Goal: Task Accomplishment & Management: Manage account settings

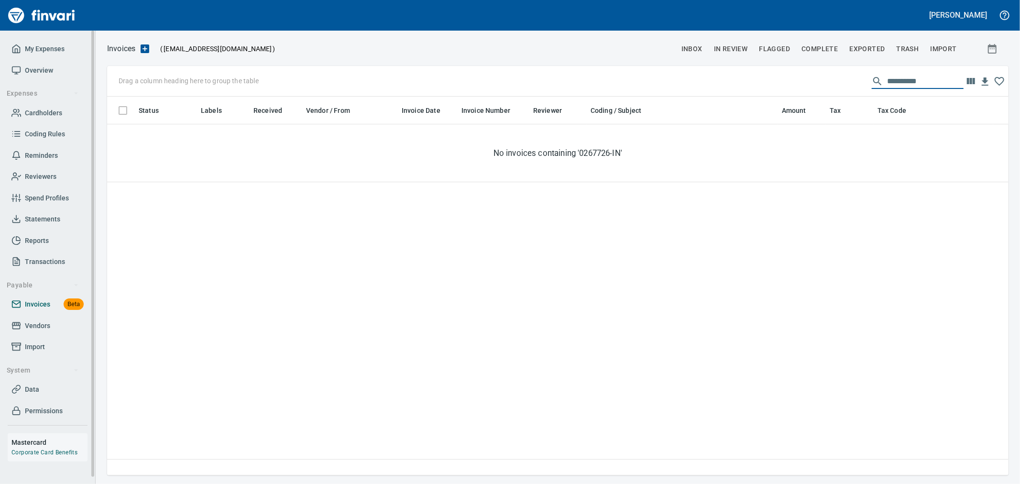
scroll to position [371, 893]
click at [40, 349] on span "Import" at bounding box center [35, 347] width 20 height 12
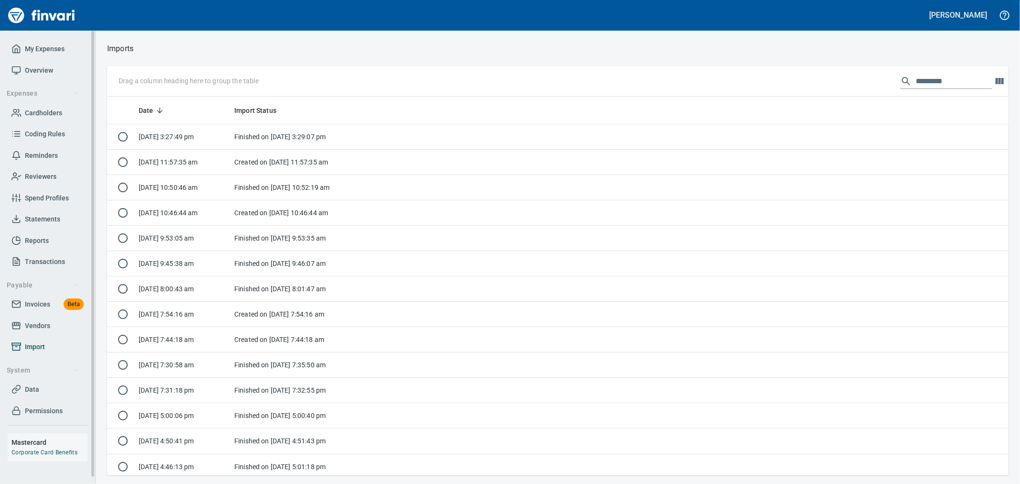
scroll to position [371, 886]
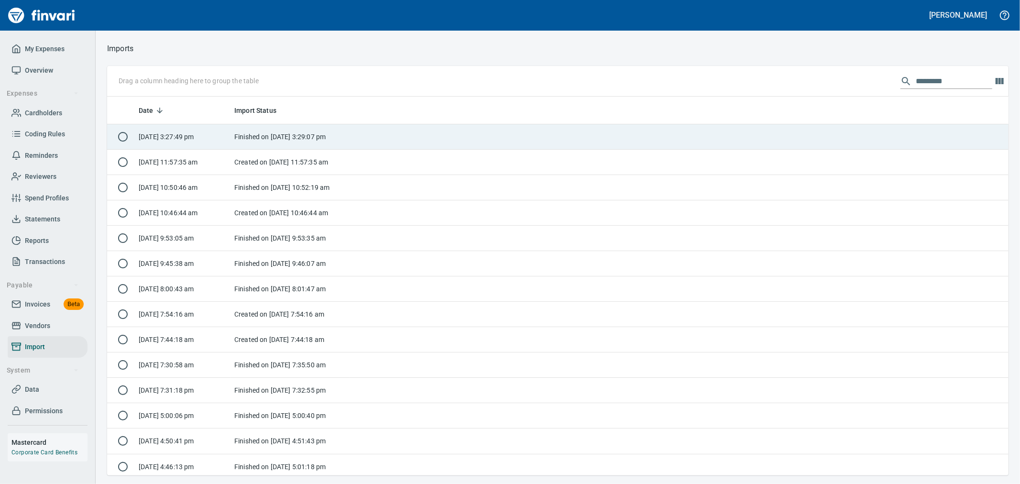
click at [274, 140] on td "Finished on [DATE] 3:29:07 pm" at bounding box center [291, 136] width 120 height 25
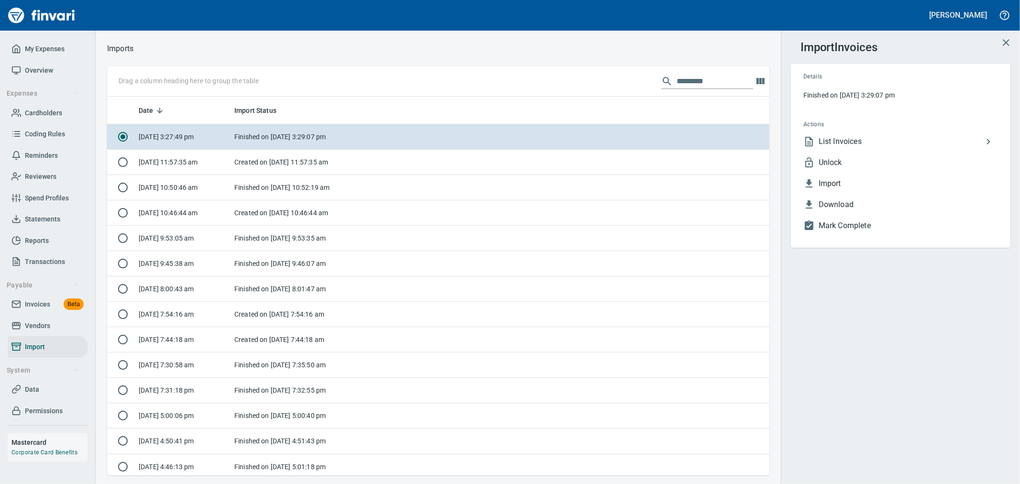
scroll to position [371, 647]
click at [861, 163] on span "Unlock" at bounding box center [908, 162] width 179 height 11
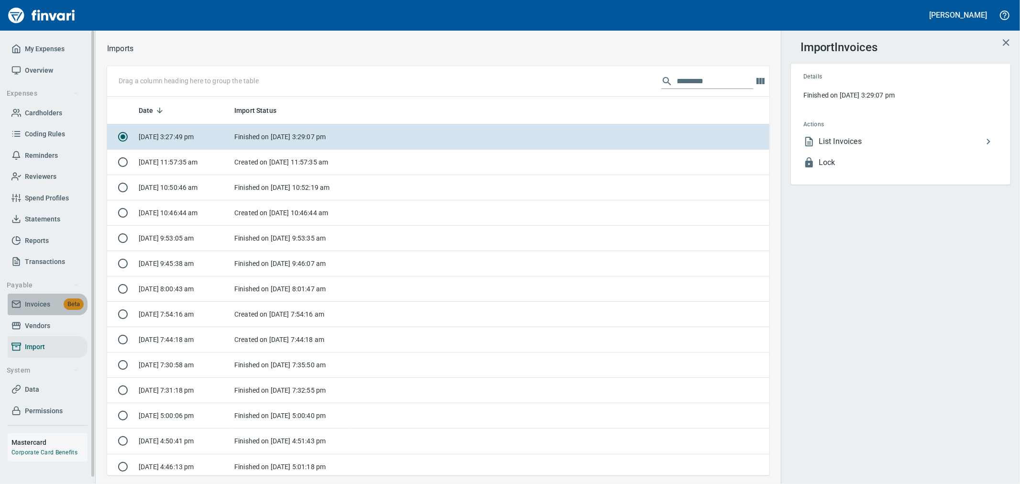
click at [35, 307] on span "Invoices" at bounding box center [37, 304] width 25 height 12
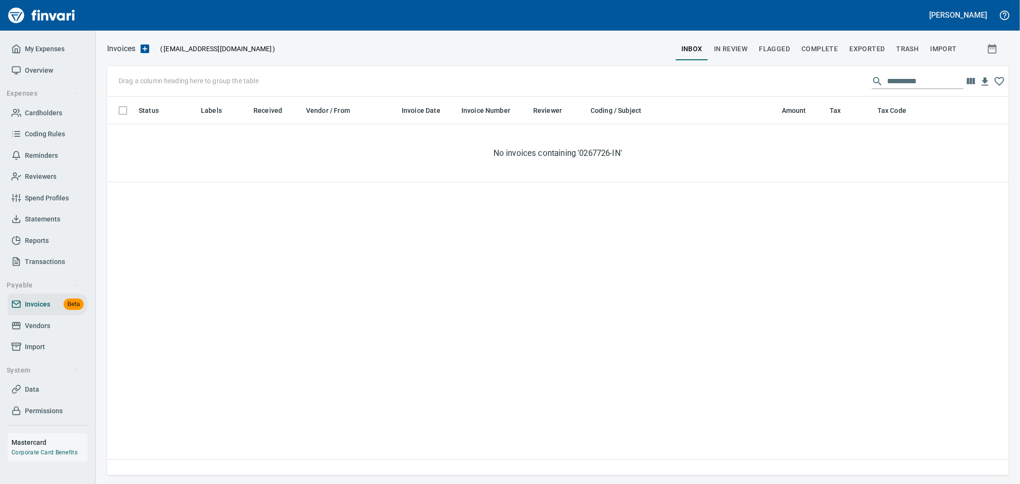
scroll to position [371, 893]
click at [812, 75] on div "**********" at bounding box center [558, 81] width 902 height 31
click at [820, 50] on span "Complete" at bounding box center [820, 49] width 36 height 12
drag, startPoint x: 871, startPoint y: 77, endPoint x: 714, endPoint y: 72, distance: 157.0
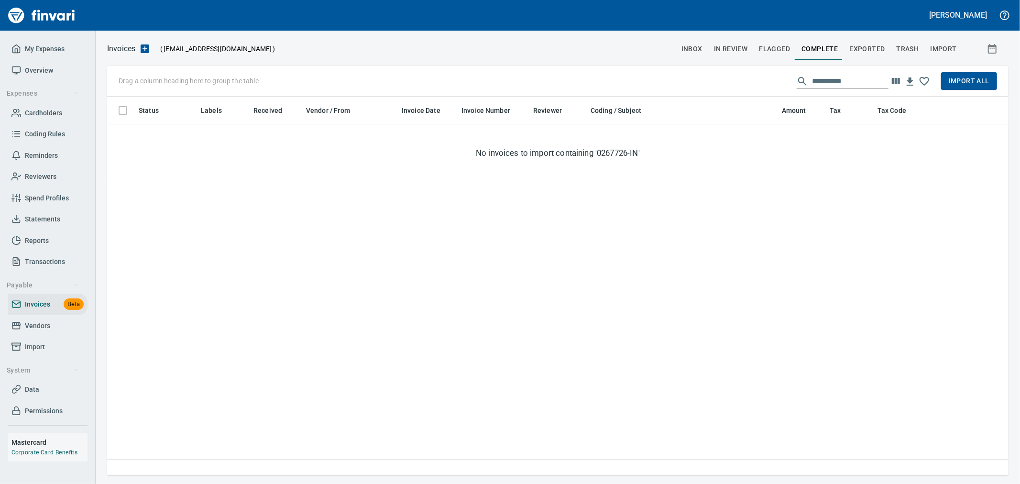
click at [714, 72] on div "**********" at bounding box center [558, 81] width 902 height 31
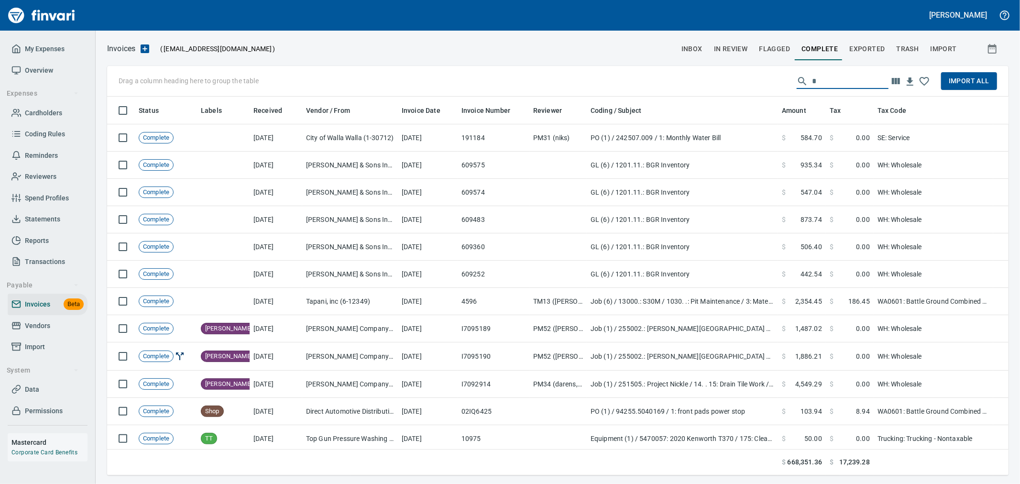
scroll to position [371, 886]
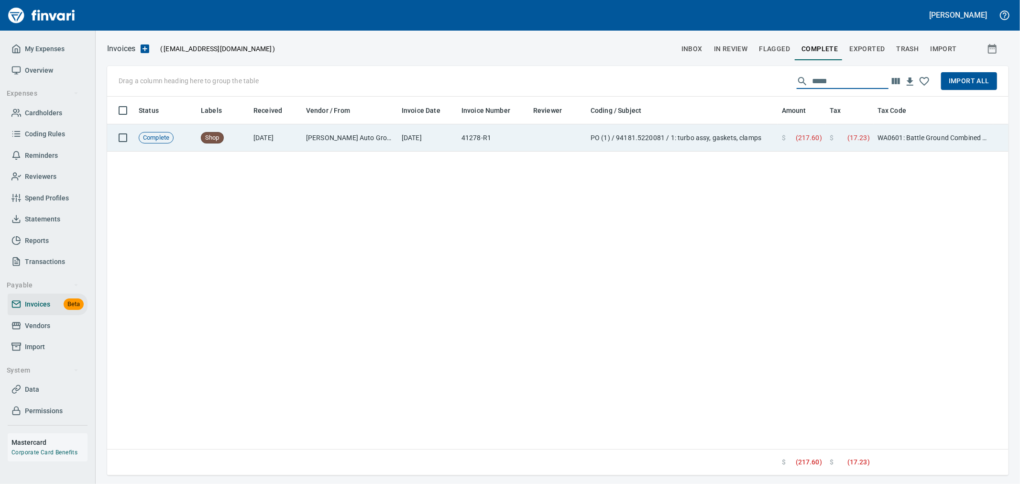
click at [699, 143] on td "PO (1) / 94181.5220081 / 1: turbo assy, gaskets, clamps" at bounding box center [682, 137] width 191 height 27
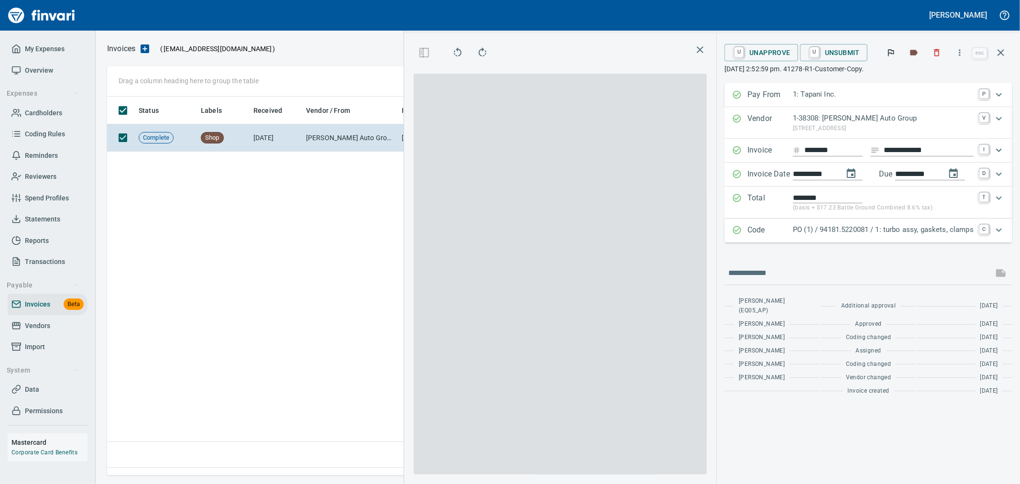
scroll to position [363, 654]
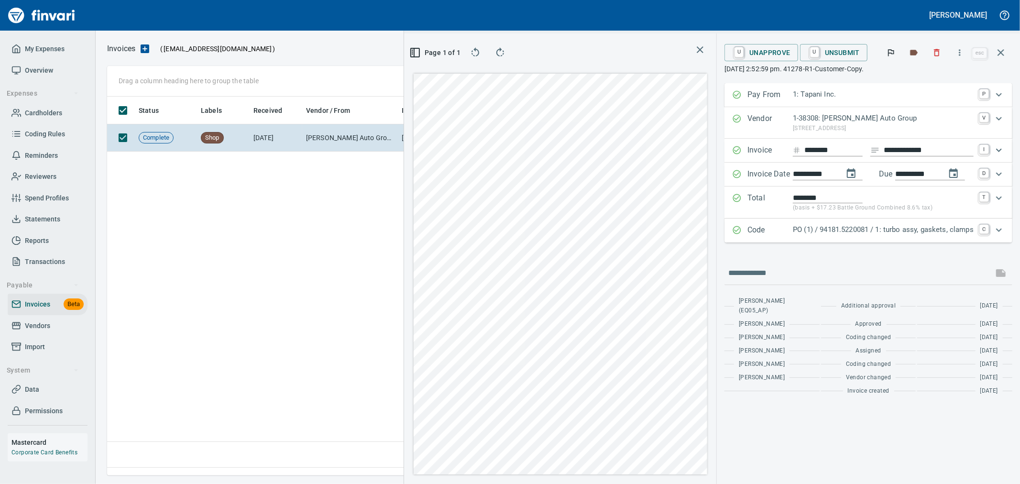
click at [868, 231] on p "PO (1) / 94181.5220081 / 1: turbo assy, gaskets, clamps" at bounding box center [883, 229] width 181 height 11
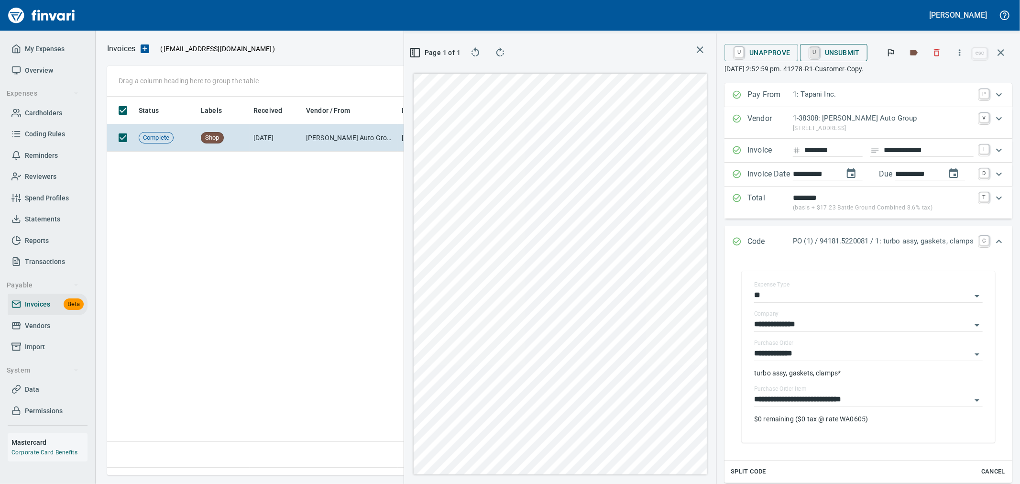
drag, startPoint x: 805, startPoint y: 54, endPoint x: 885, endPoint y: 64, distance: 80.5
click at [810, 54] on link "U" at bounding box center [814, 52] width 9 height 11
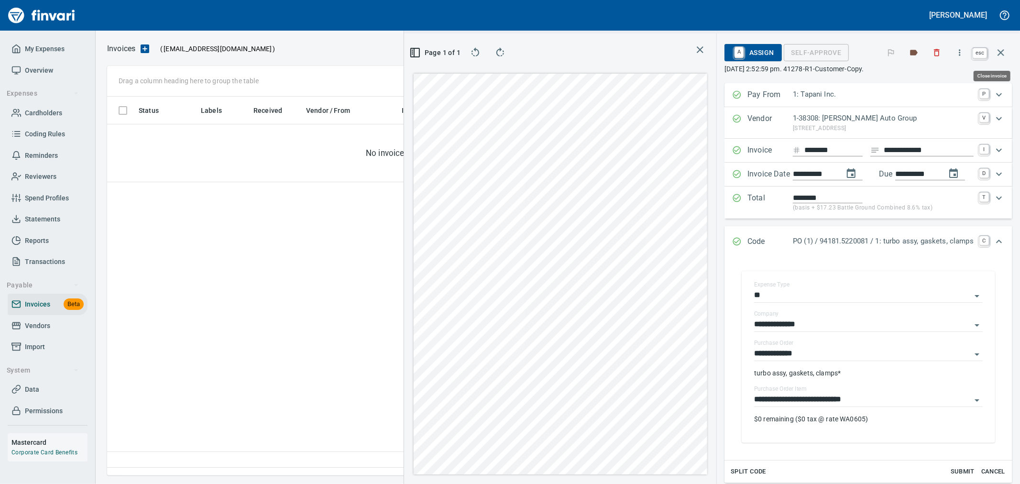
click at [1000, 55] on icon "button" at bounding box center [1000, 52] width 11 height 11
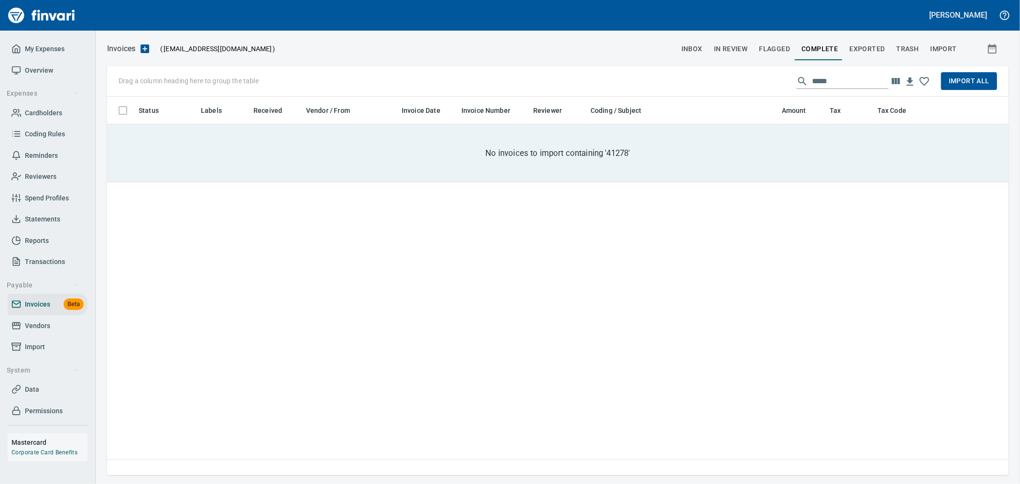
scroll to position [371, 893]
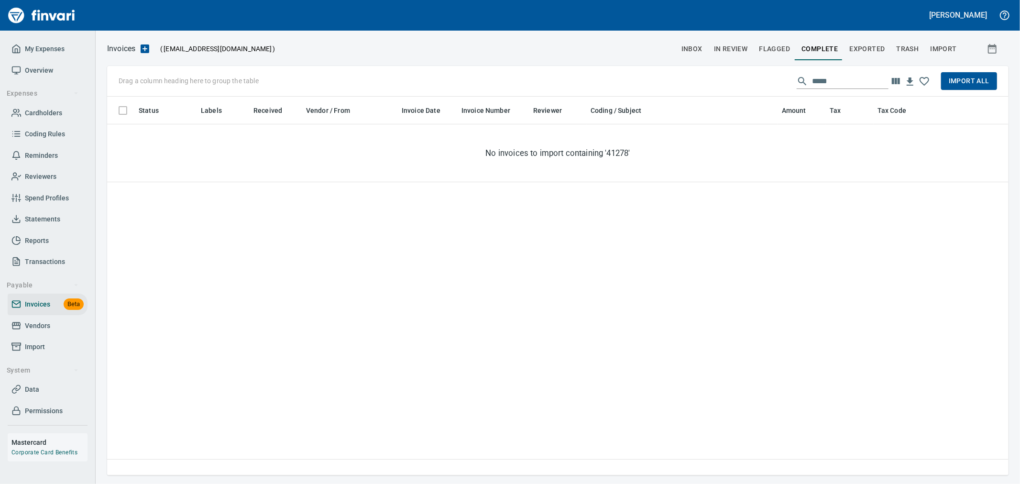
click at [870, 81] on input "*****" at bounding box center [850, 81] width 77 height 15
paste input "******"
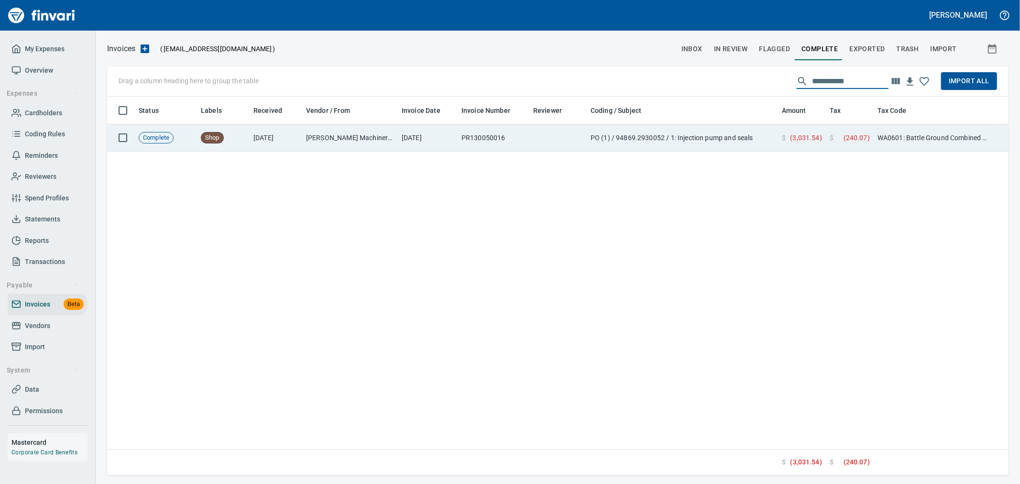
click at [911, 141] on td "WA0601: Battle Ground Combined 8.6%" at bounding box center [934, 137] width 120 height 27
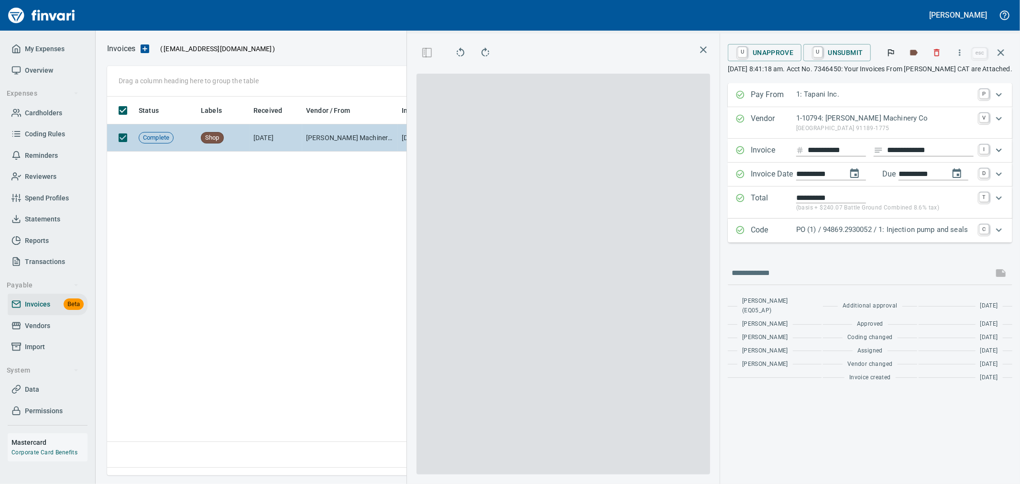
scroll to position [363, 654]
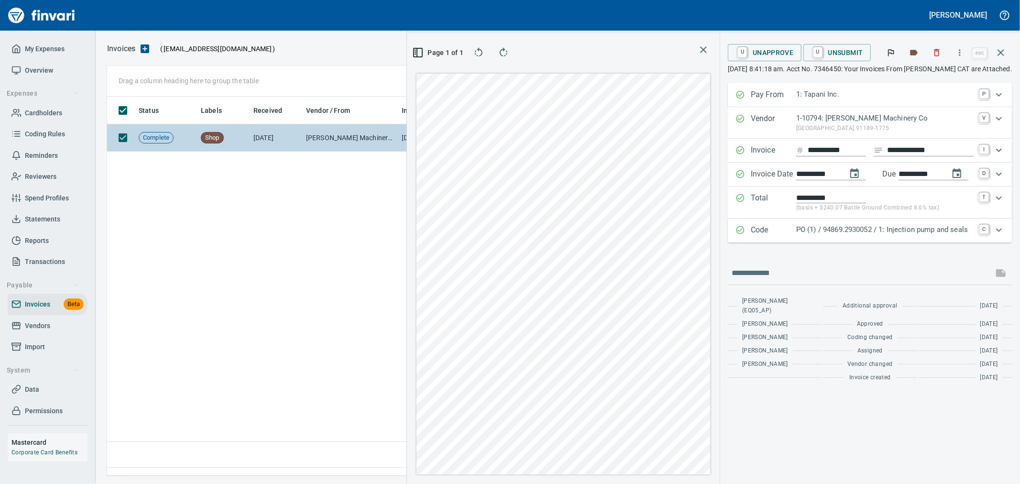
click at [848, 230] on p "PO (1) / 94869.2930052 / 1: Injection pump and seals" at bounding box center [884, 229] width 177 height 11
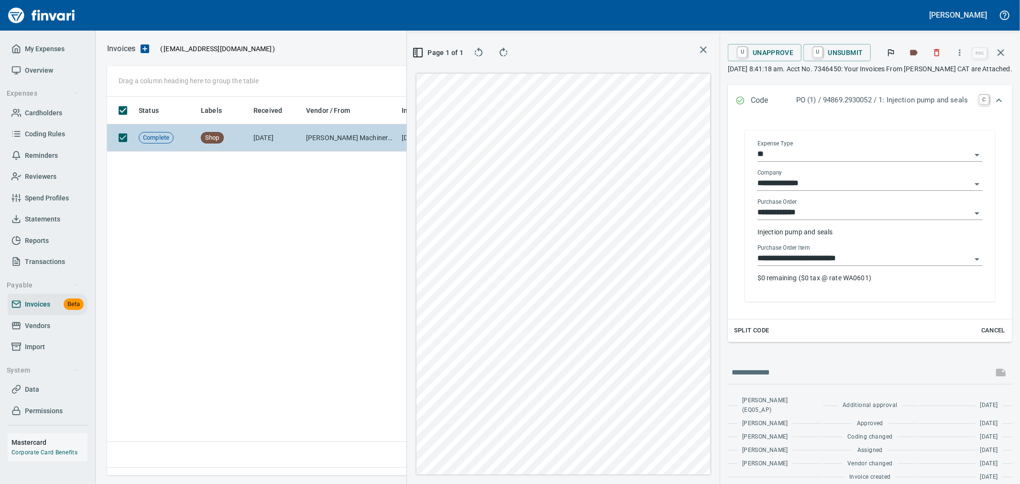
scroll to position [0, 0]
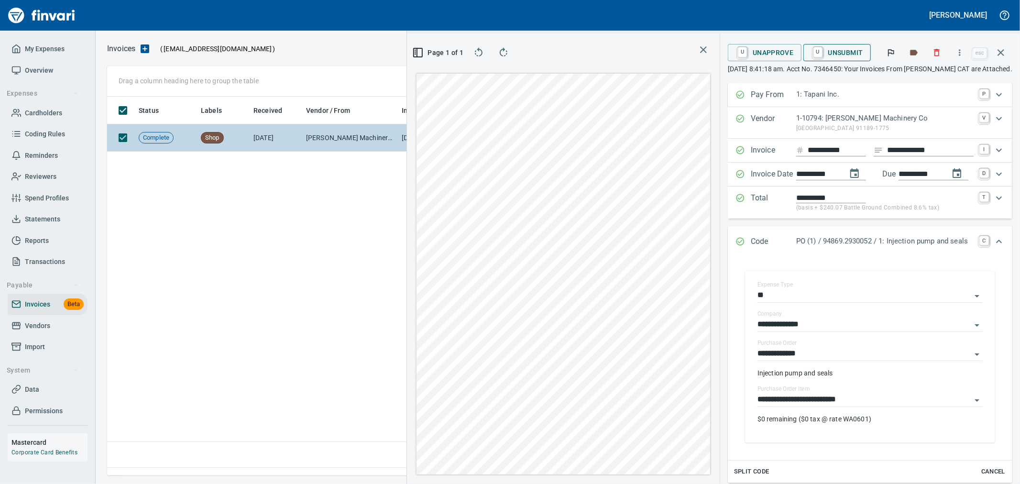
click at [839, 54] on span "U Unsubmit" at bounding box center [837, 52] width 52 height 16
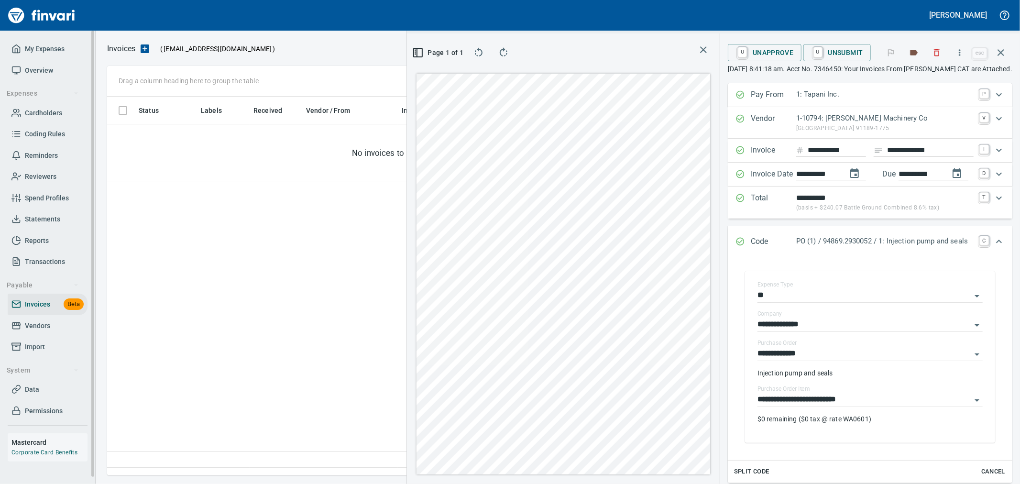
scroll to position [363, 654]
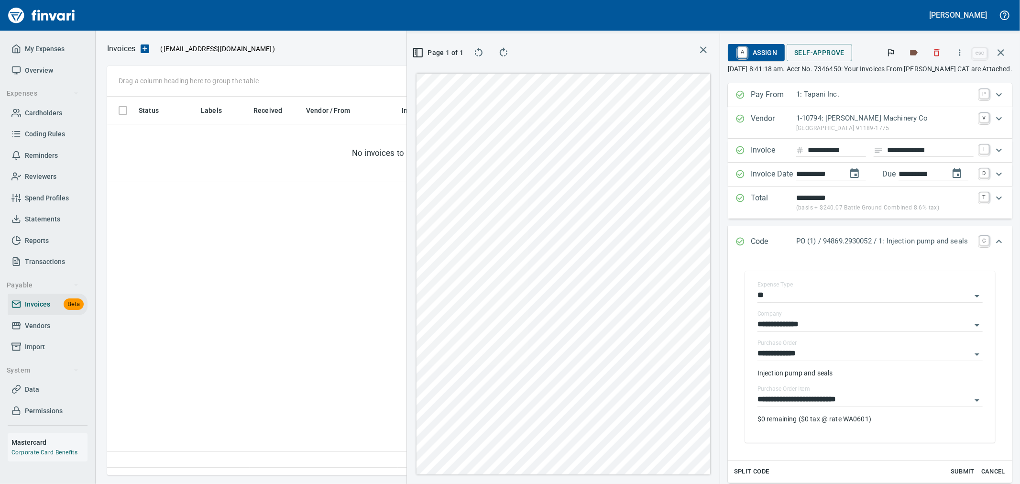
click at [999, 56] on icon "button" at bounding box center [1000, 52] width 11 height 11
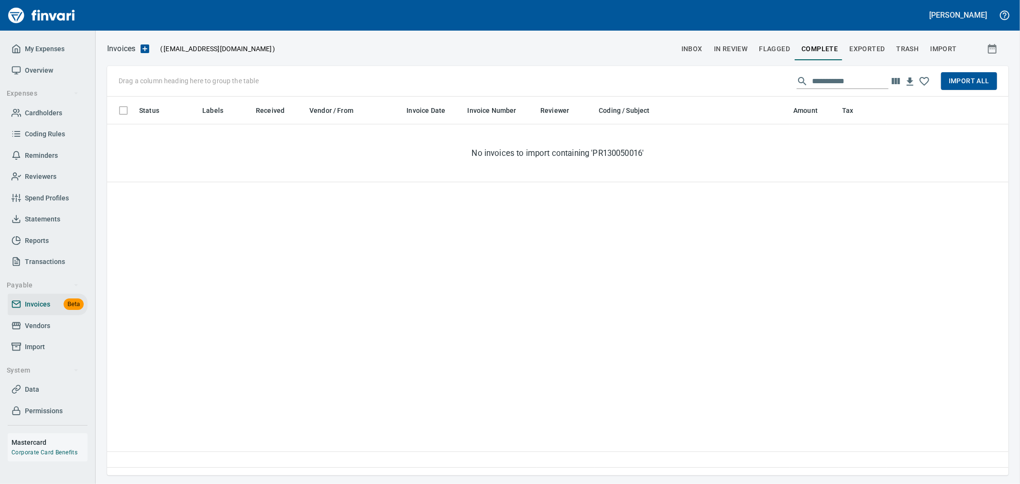
scroll to position [371, 893]
drag, startPoint x: 868, startPoint y: 80, endPoint x: 750, endPoint y: 91, distance: 118.2
click at [750, 91] on div "**********" at bounding box center [558, 81] width 902 height 31
paste input "text"
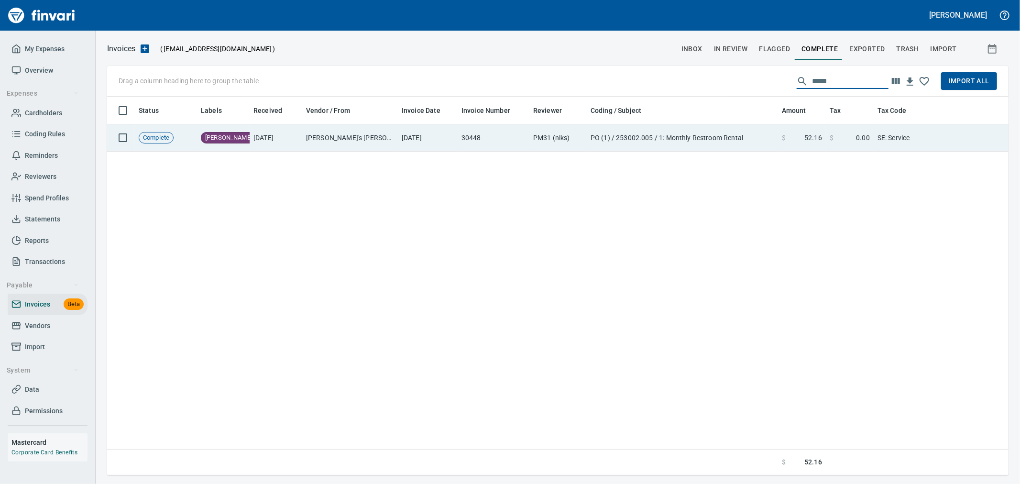
click at [772, 138] on td "PO (1) / 253002.005 / 1: Monthly Restroom Rental" at bounding box center [682, 137] width 191 height 27
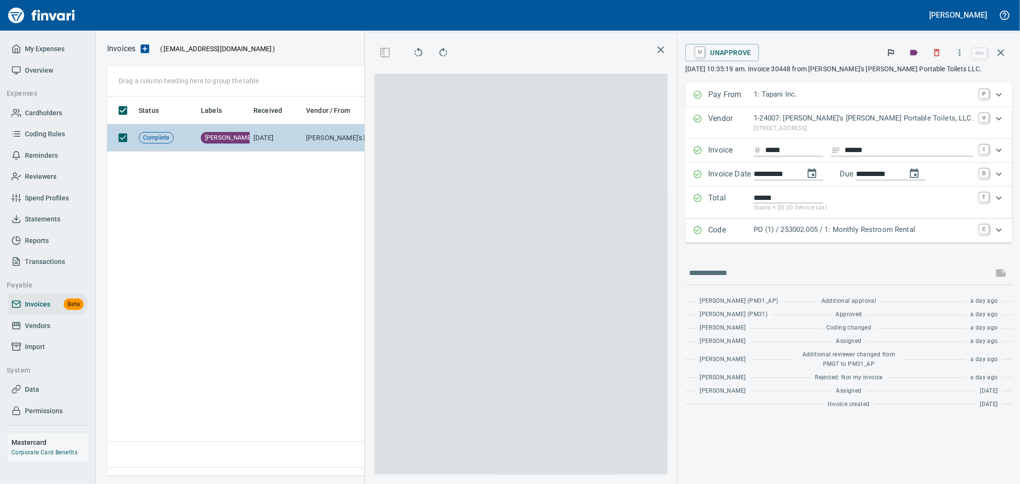
scroll to position [363, 654]
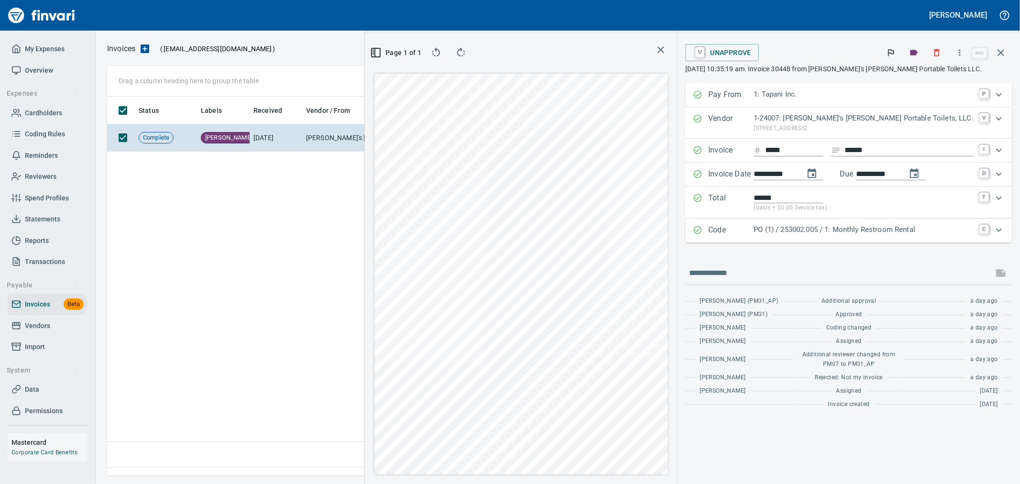
click at [838, 232] on p "PO (1) / 253002.005 / 1: Monthly Restroom Rental" at bounding box center [864, 229] width 220 height 11
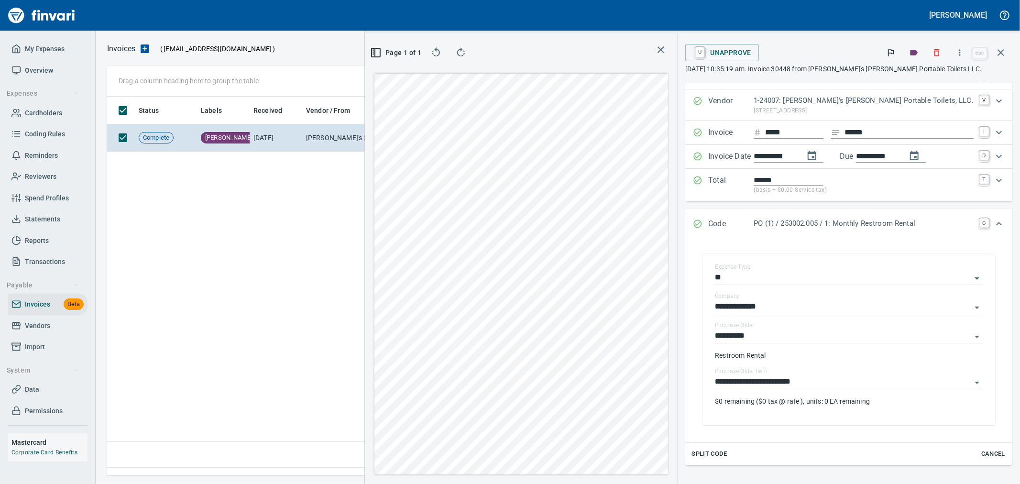
scroll to position [0, 0]
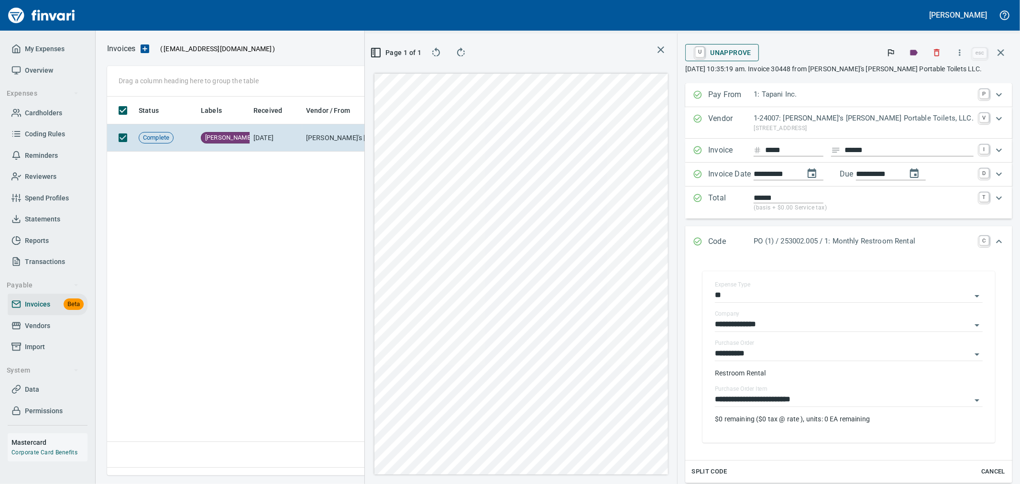
click at [751, 53] on span "U Unapprove" at bounding box center [722, 52] width 58 height 16
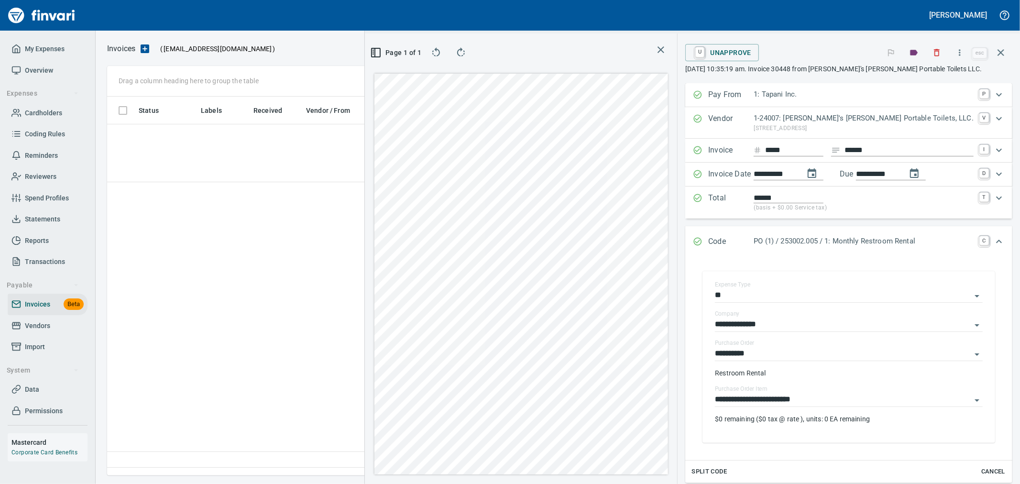
scroll to position [363, 654]
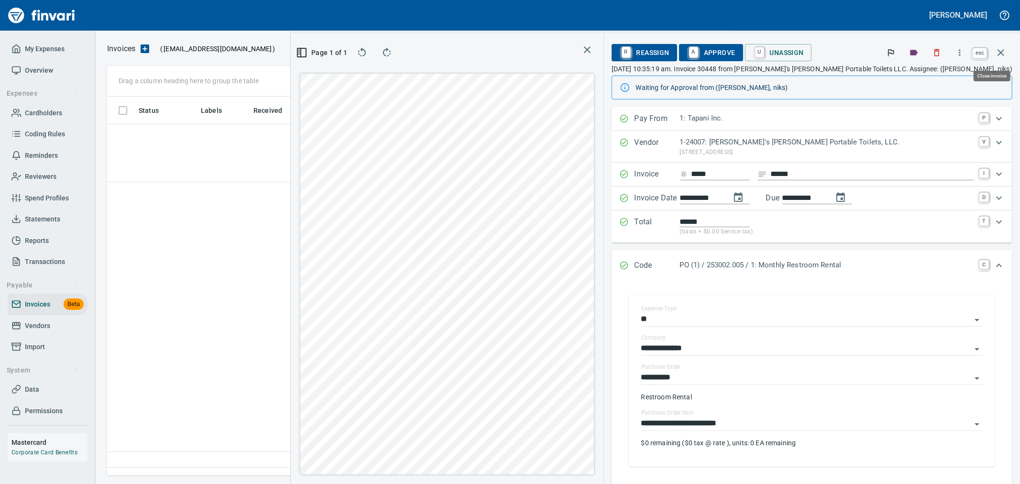
click at [1001, 53] on icon "button" at bounding box center [1001, 52] width 7 height 7
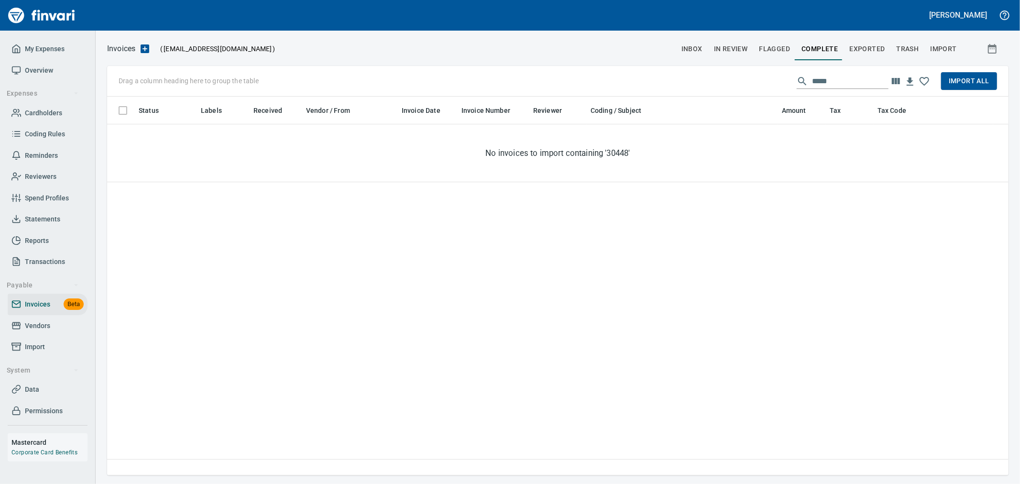
scroll to position [371, 893]
click at [853, 87] on input "*****" at bounding box center [850, 81] width 77 height 15
click at [853, 85] on input "*****" at bounding box center [850, 81] width 77 height 15
paste input "******"
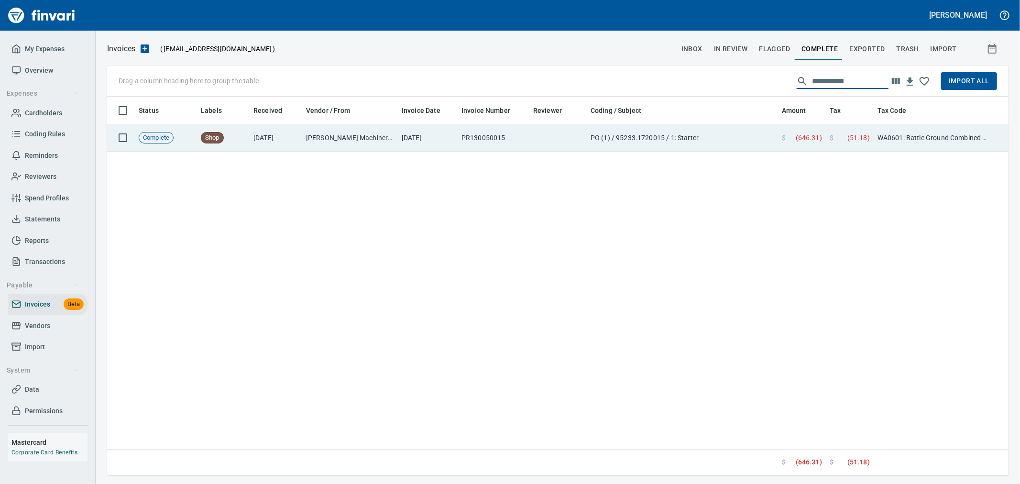
click at [836, 147] on td "$ ( 51.18 )" at bounding box center [850, 137] width 48 height 27
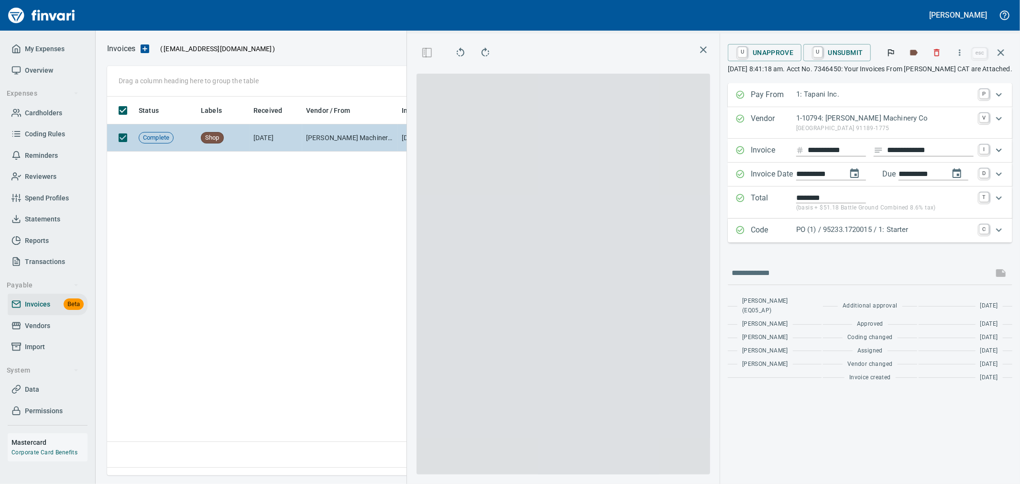
scroll to position [363, 654]
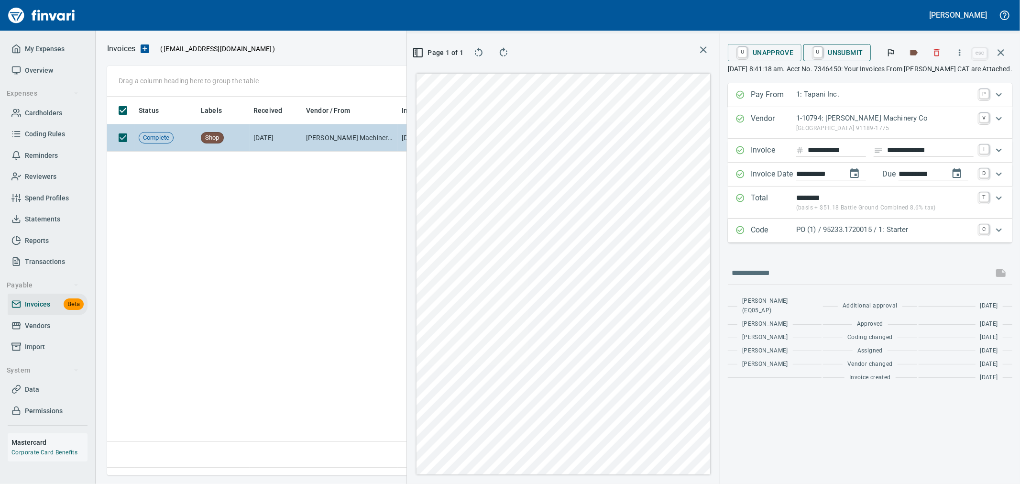
click at [834, 55] on span "U Unsubmit" at bounding box center [837, 52] width 52 height 16
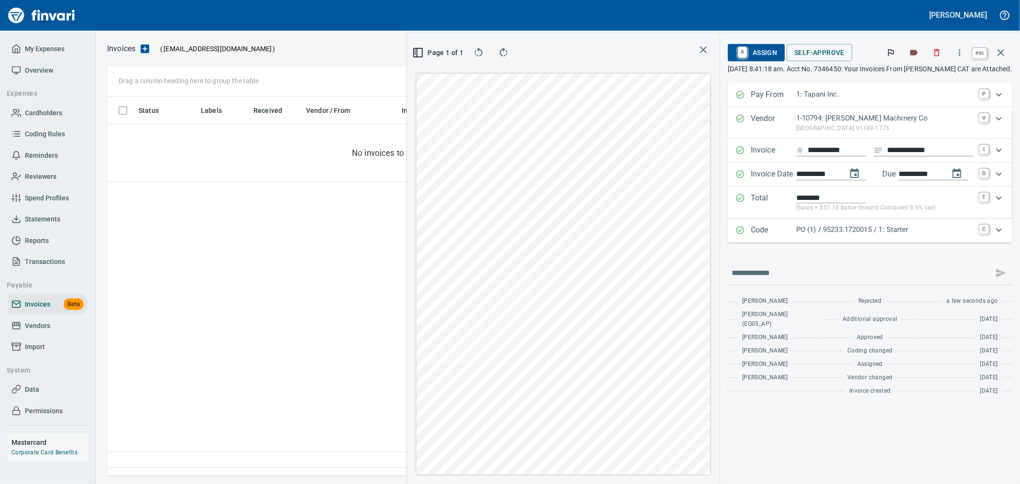
click at [1001, 51] on icon "button" at bounding box center [1001, 52] width 7 height 7
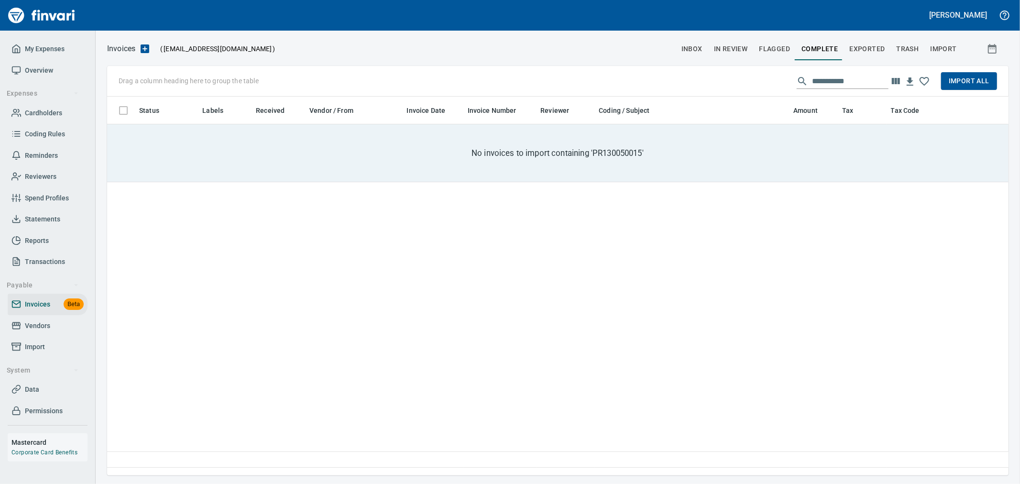
scroll to position [371, 893]
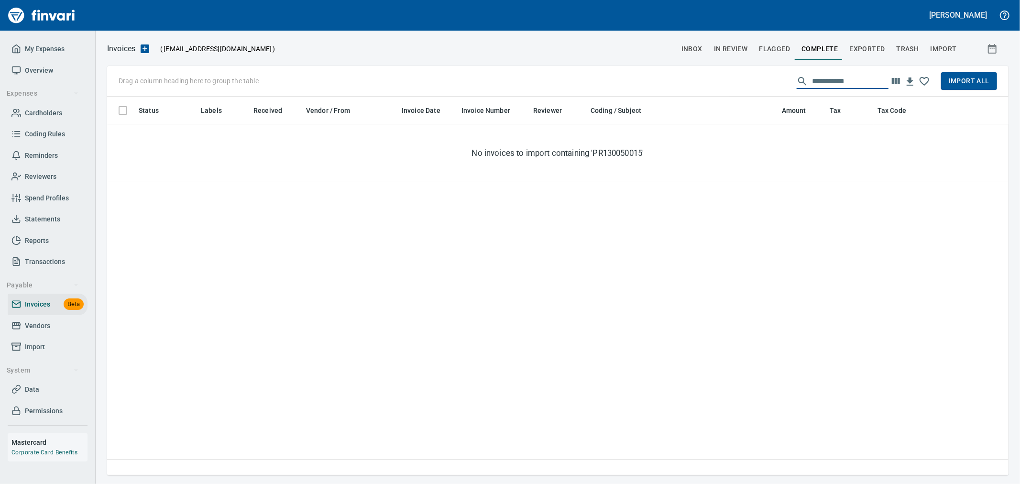
drag, startPoint x: 782, startPoint y: 78, endPoint x: 715, endPoint y: 82, distance: 67.5
click at [715, 82] on div "**********" at bounding box center [558, 81] width 902 height 31
paste input "text"
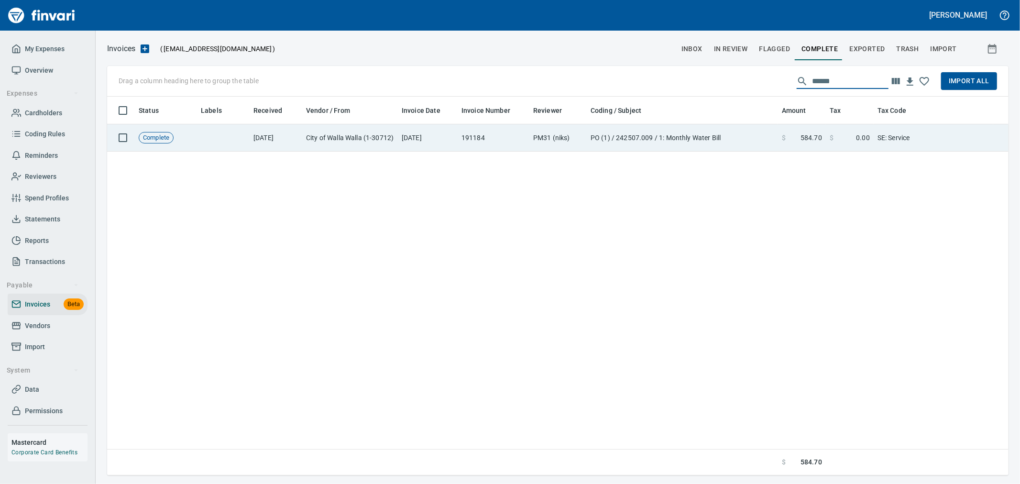
click at [885, 132] on td "SE: Service" at bounding box center [934, 137] width 120 height 27
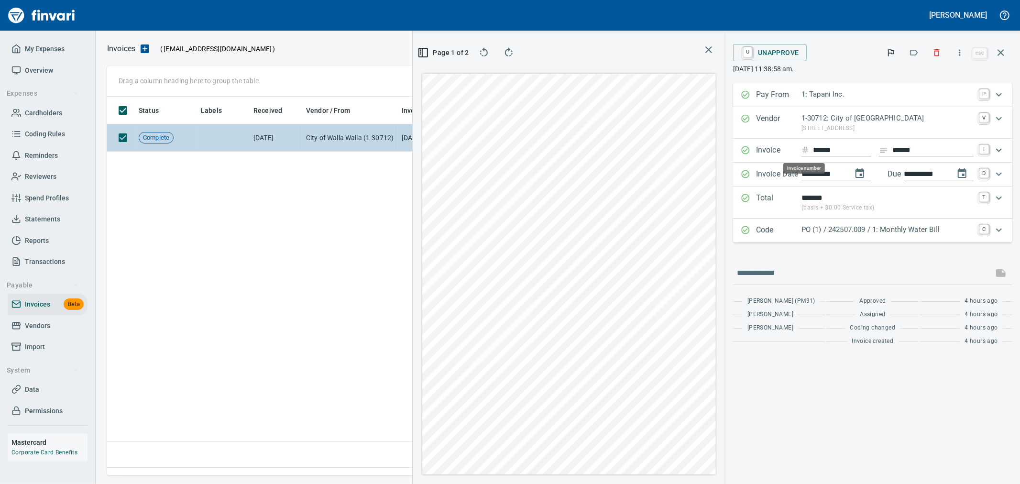
scroll to position [363, 654]
click at [781, 56] on span "U Unapprove" at bounding box center [770, 52] width 58 height 16
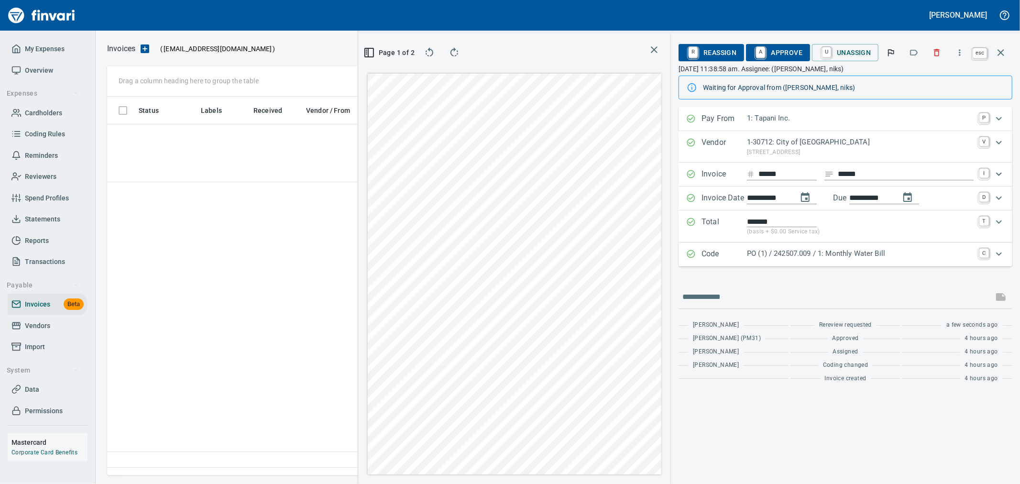
click at [1000, 49] on icon "button" at bounding box center [1000, 52] width 11 height 11
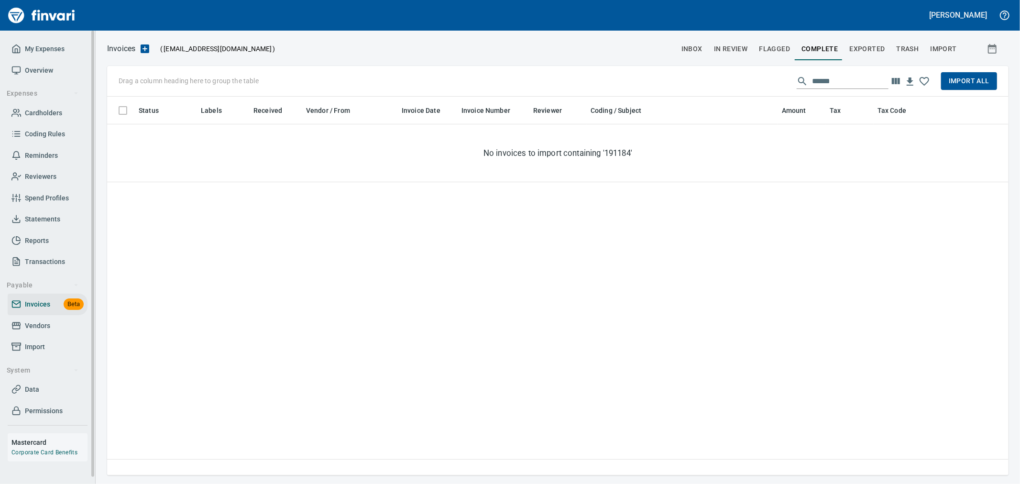
scroll to position [371, 892]
drag, startPoint x: 858, startPoint y: 79, endPoint x: 773, endPoint y: 79, distance: 84.7
click at [773, 79] on div "Drag a column heading here to group the table ****** Import All" at bounding box center [558, 81] width 902 height 31
paste input "***"
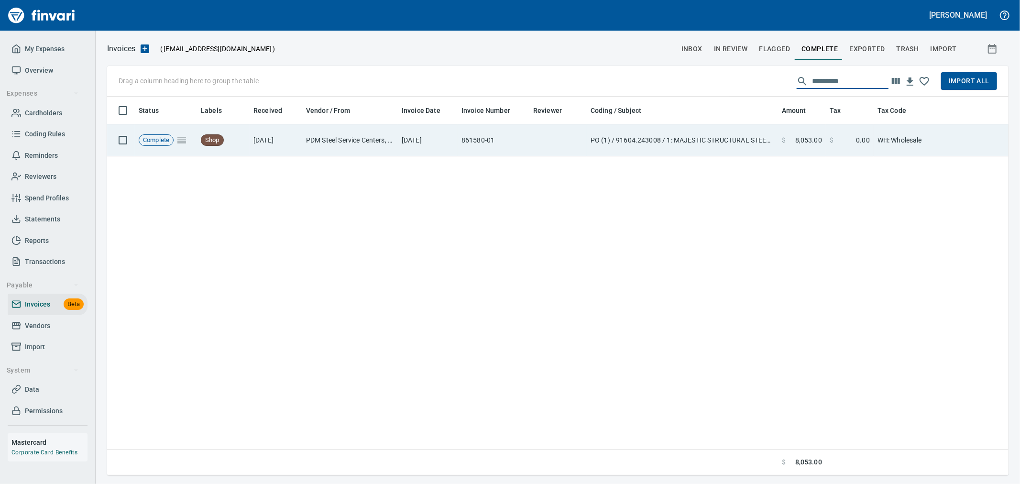
scroll to position [371, 893]
click at [799, 148] on td "$ 8,053.00" at bounding box center [802, 140] width 48 height 32
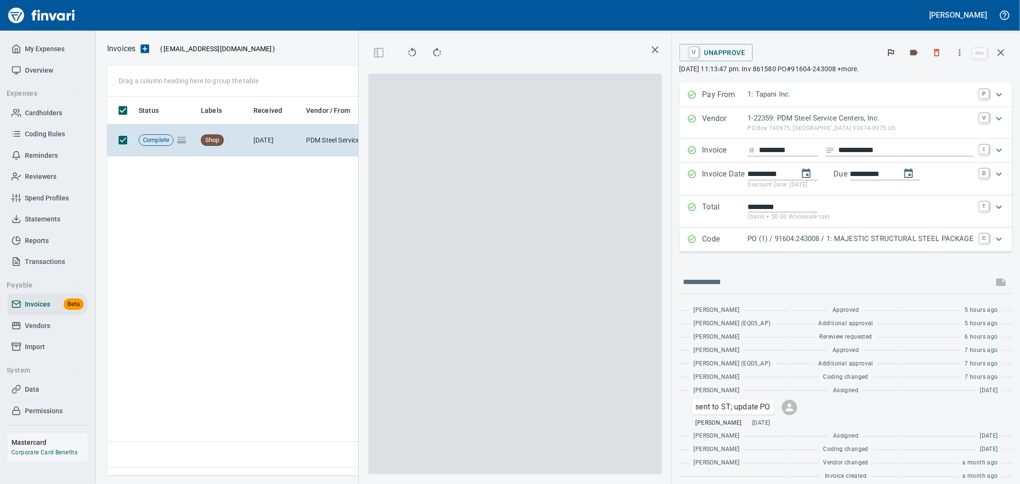
scroll to position [363, 654]
click at [732, 49] on span "U Unapprove" at bounding box center [716, 52] width 58 height 16
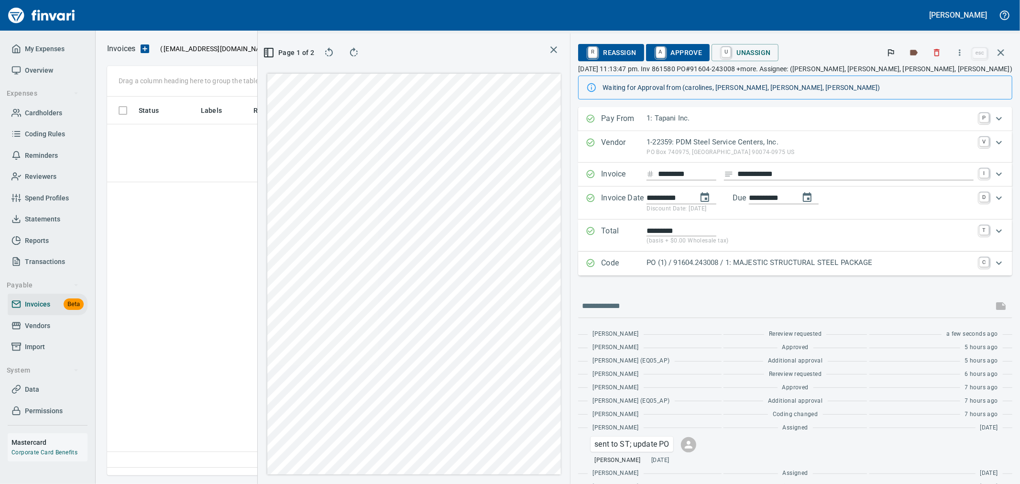
click at [999, 50] on icon "button" at bounding box center [1001, 52] width 7 height 7
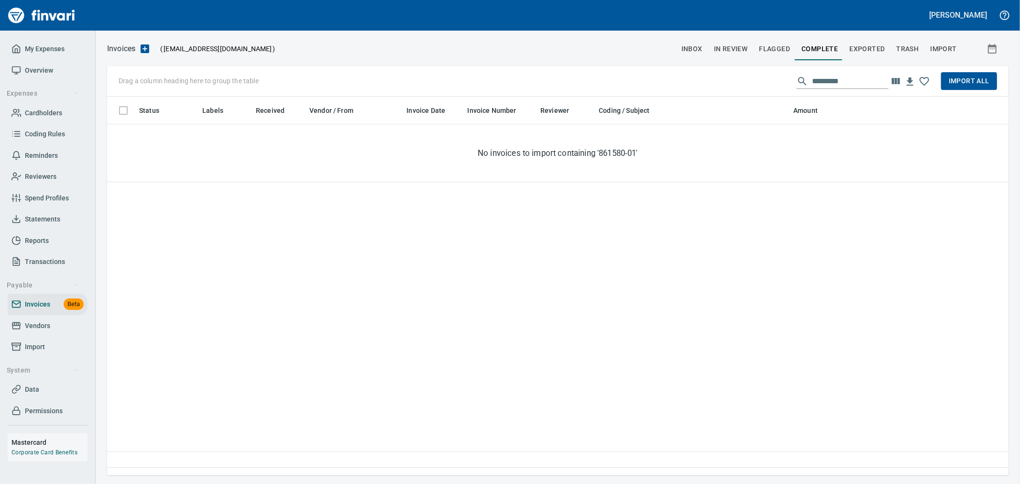
scroll to position [1, 1]
click at [809, 73] on div "Drag a column heading here to group the table ********* Import All" at bounding box center [558, 81] width 902 height 31
paste input "text"
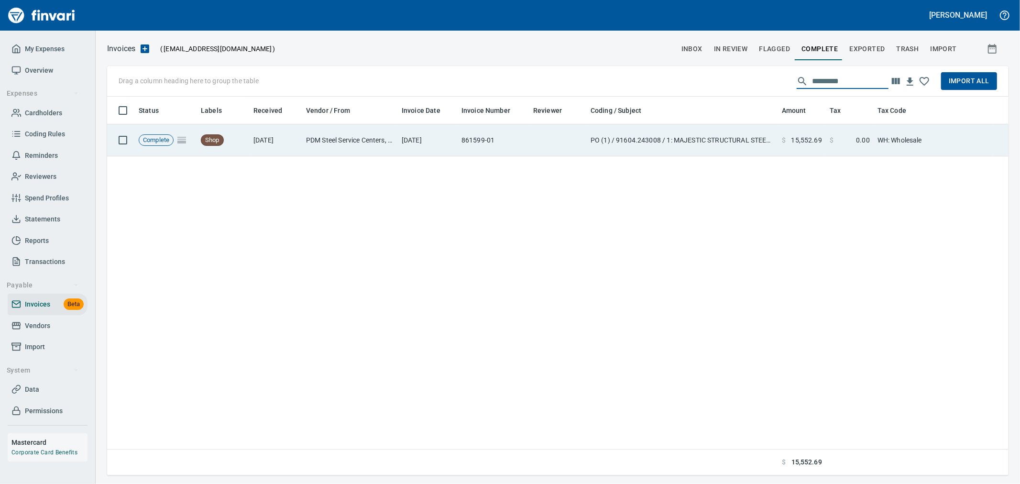
scroll to position [371, 893]
click at [839, 141] on span at bounding box center [845, 140] width 22 height 10
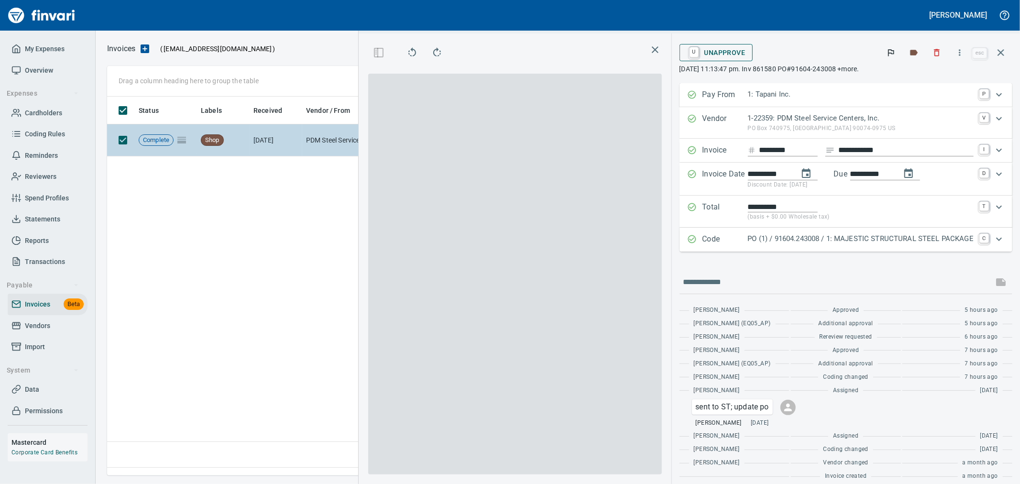
scroll to position [363, 654]
click at [728, 53] on span "U Unapprove" at bounding box center [716, 52] width 58 height 16
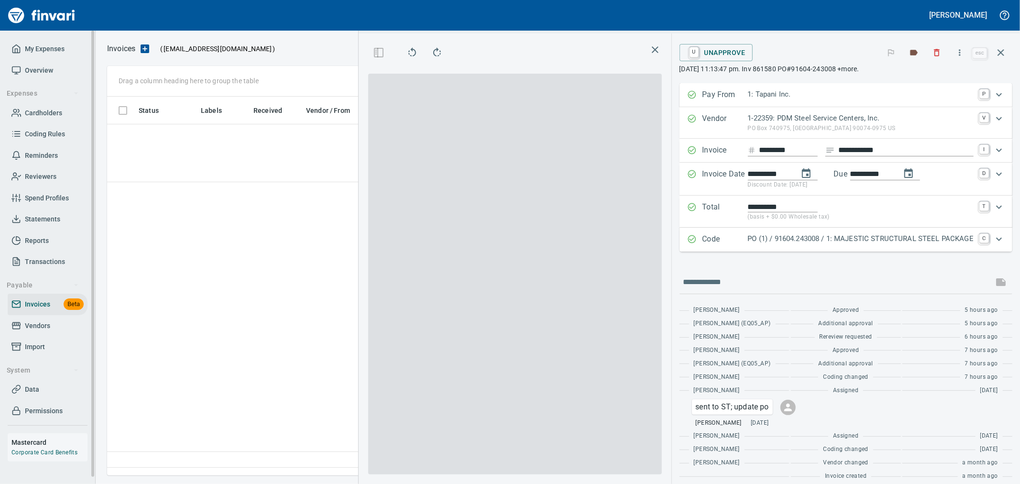
scroll to position [0, 0]
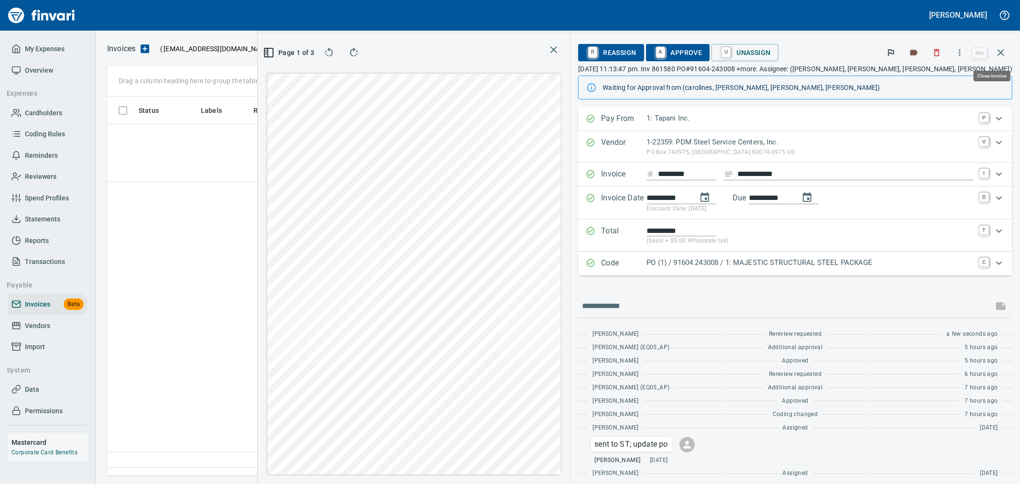
click at [1005, 56] on icon "button" at bounding box center [1000, 52] width 11 height 11
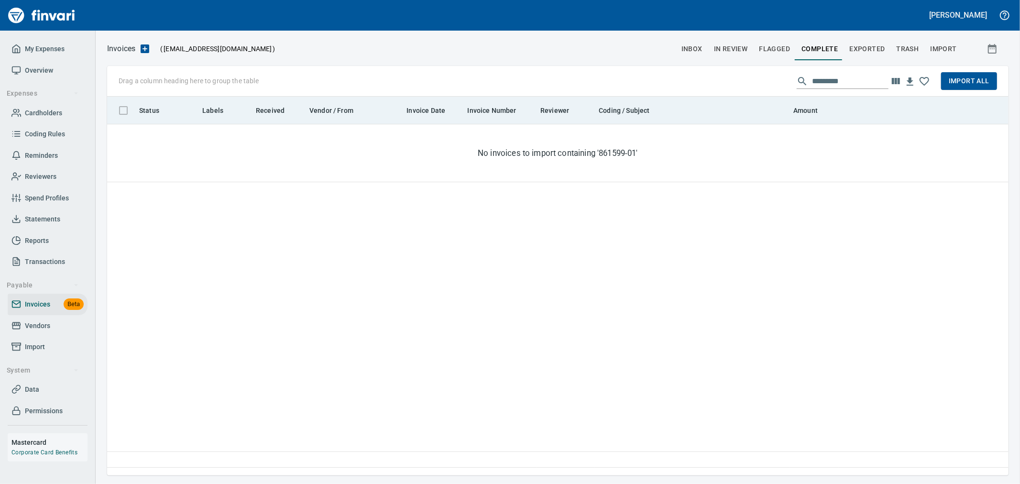
scroll to position [1, 1]
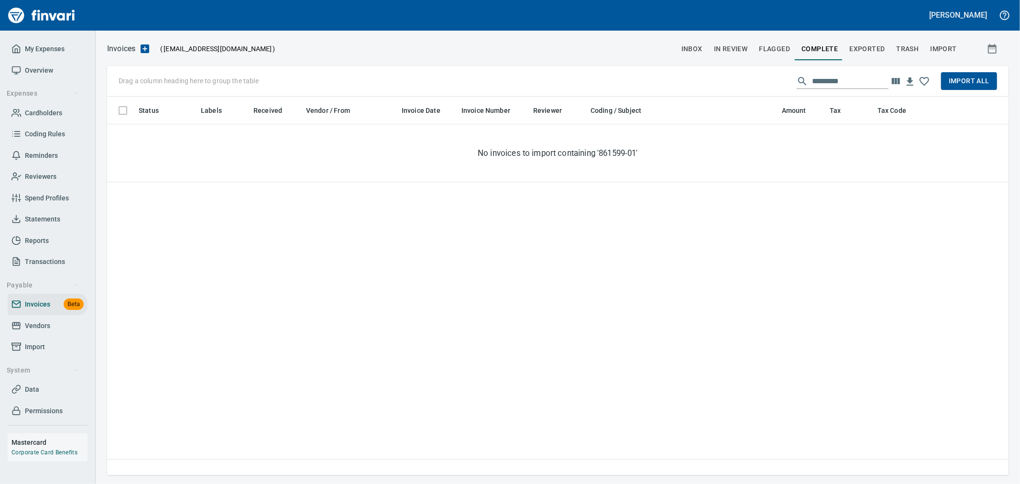
click at [812, 76] on input "*********" at bounding box center [850, 81] width 77 height 15
paste input "text"
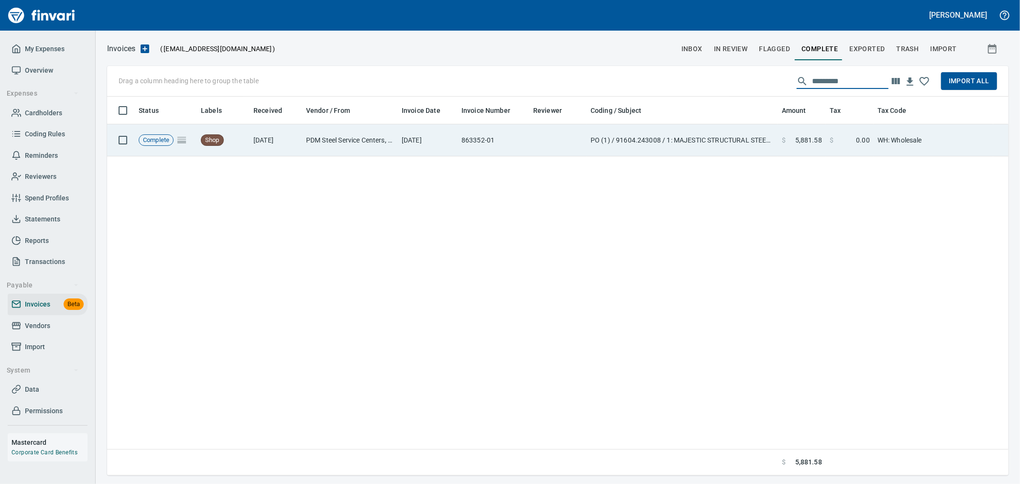
click at [792, 143] on span at bounding box center [791, 140] width 10 height 10
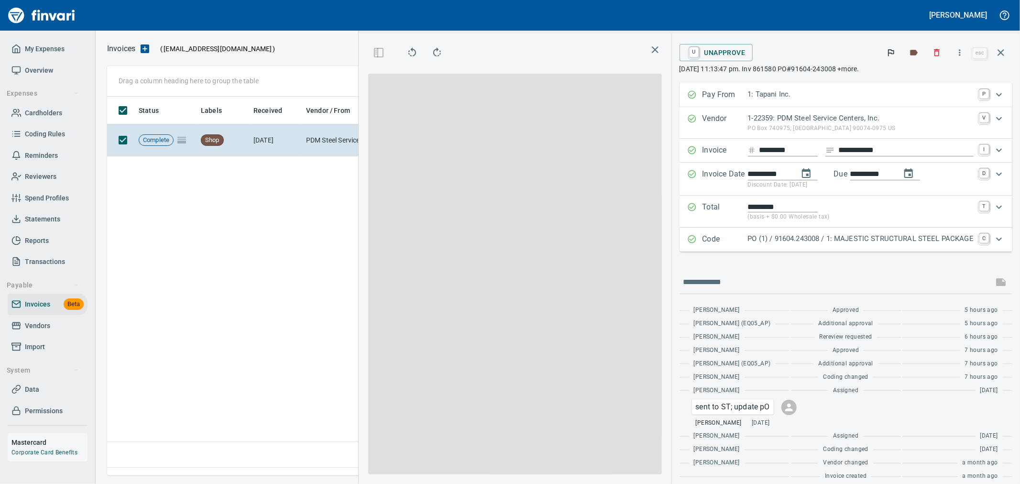
scroll to position [363, 654]
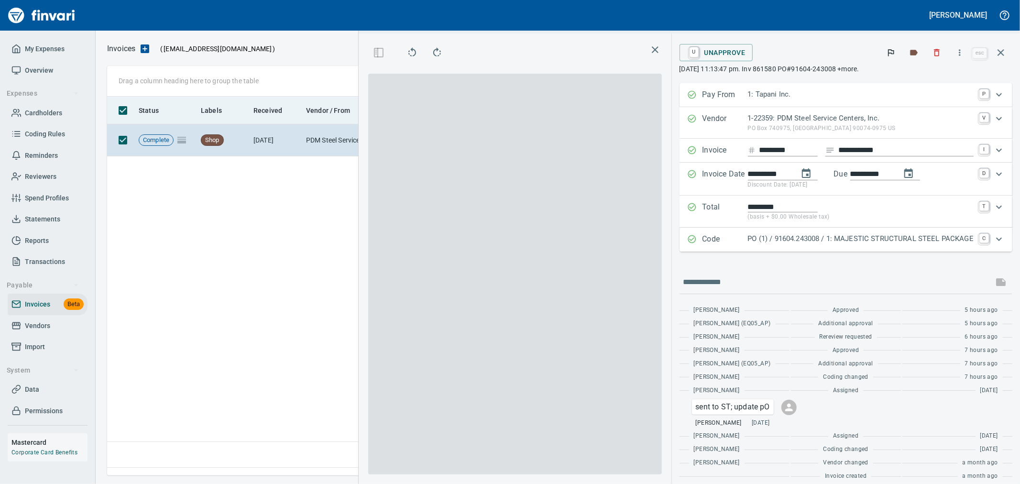
click at [724, 55] on span "U Unapprove" at bounding box center [716, 52] width 58 height 16
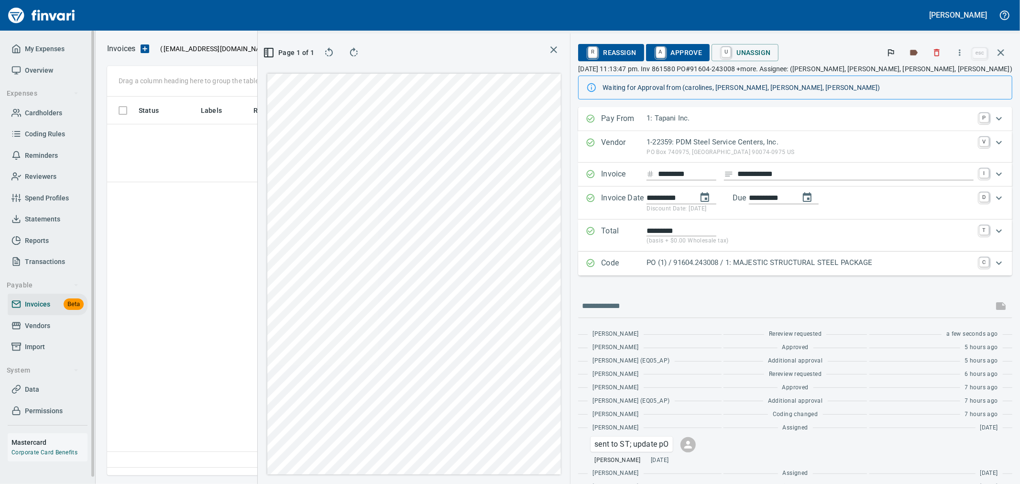
click at [1001, 50] on icon "button" at bounding box center [1000, 52] width 11 height 11
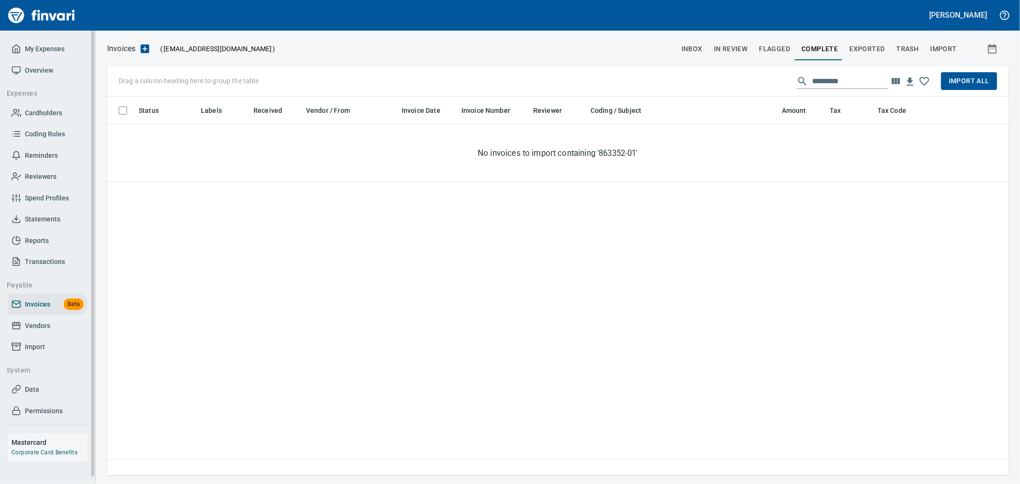
scroll to position [1, 1]
click at [848, 77] on input "*********" at bounding box center [850, 81] width 77 height 15
paste input "text"
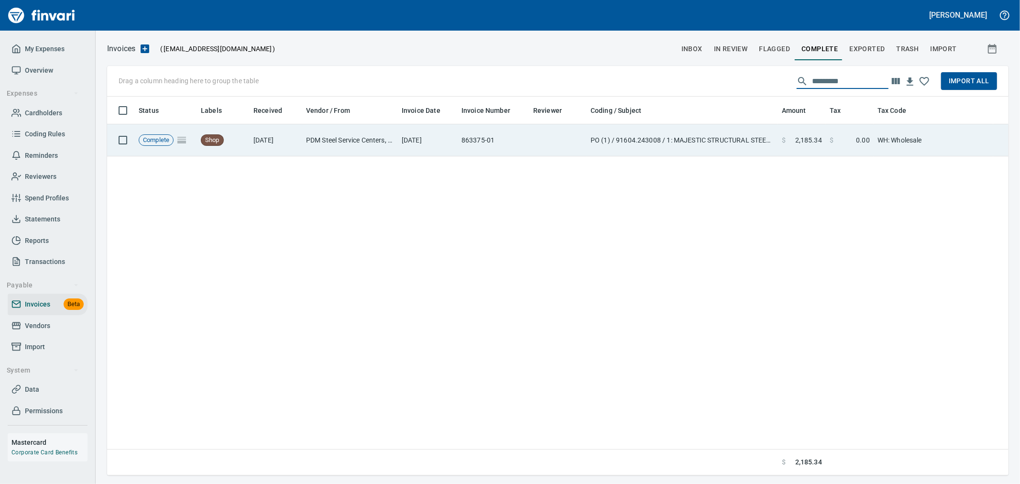
click at [848, 153] on td "$ 0.00" at bounding box center [850, 140] width 48 height 32
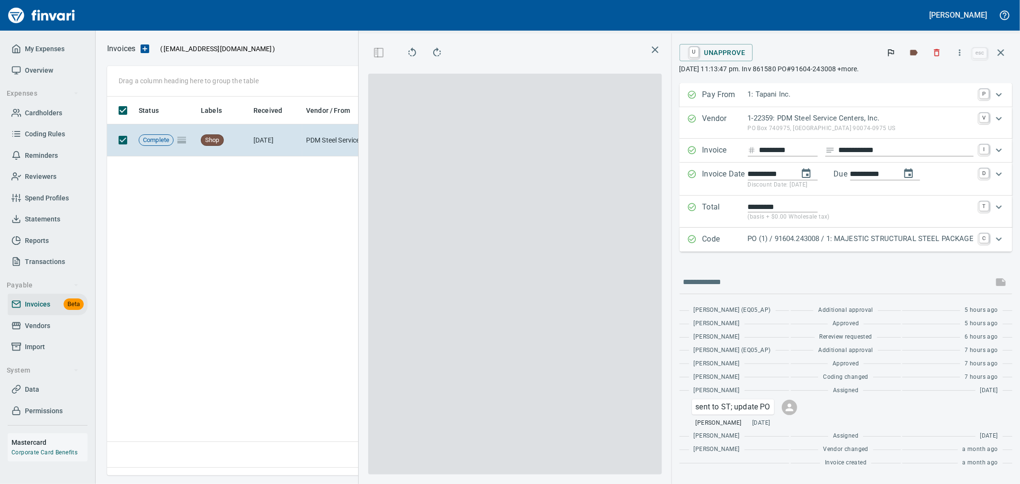
scroll to position [1, 1]
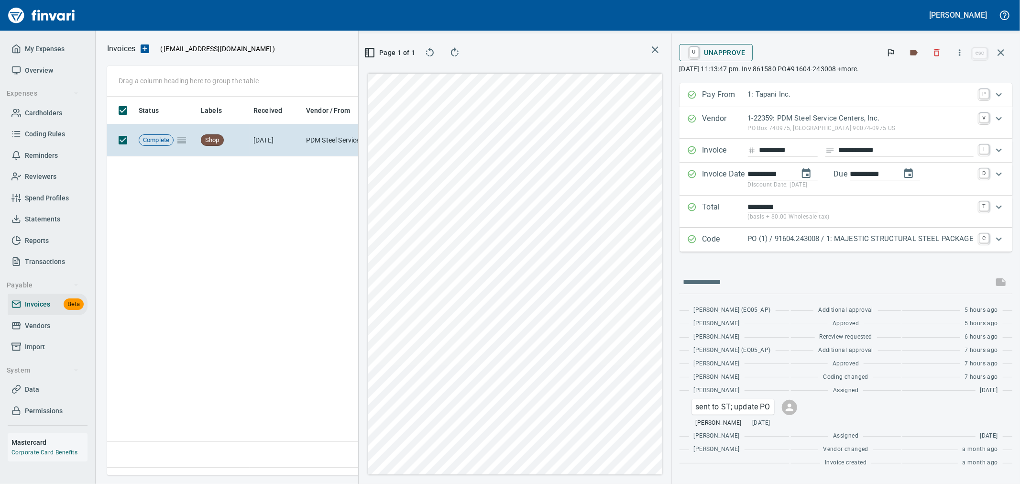
click at [713, 50] on span "U Unapprove" at bounding box center [716, 52] width 58 height 16
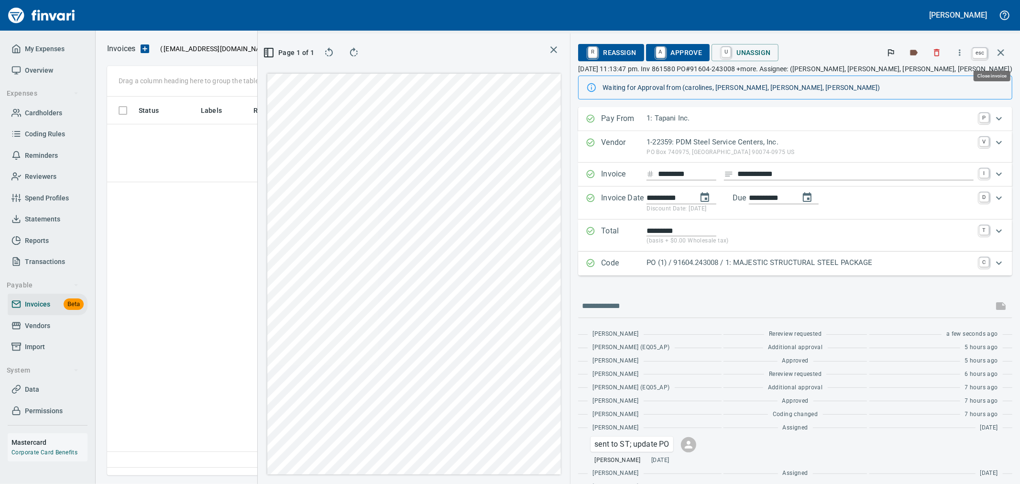
click at [998, 51] on icon "button" at bounding box center [1000, 52] width 11 height 11
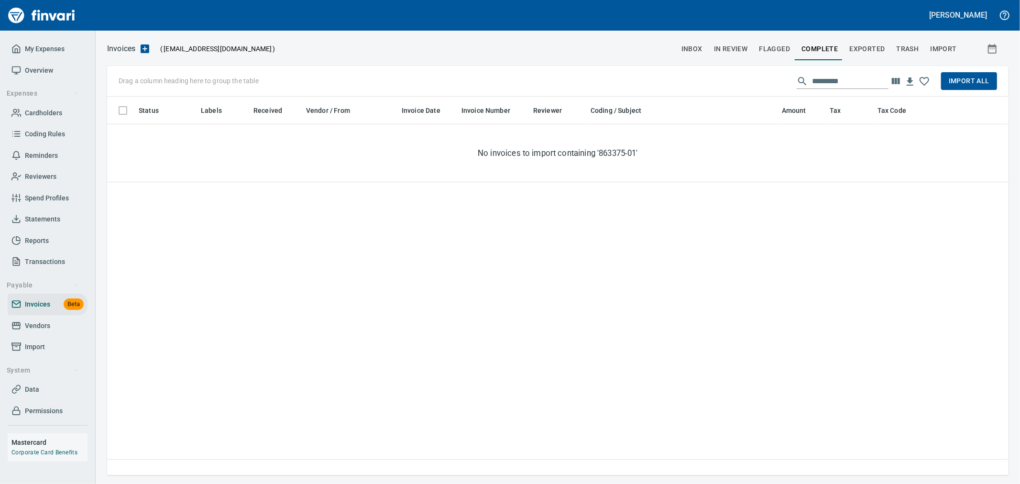
click at [730, 77] on div "Drag a column heading here to group the table ********* Import All" at bounding box center [558, 81] width 902 height 31
paste input "*****"
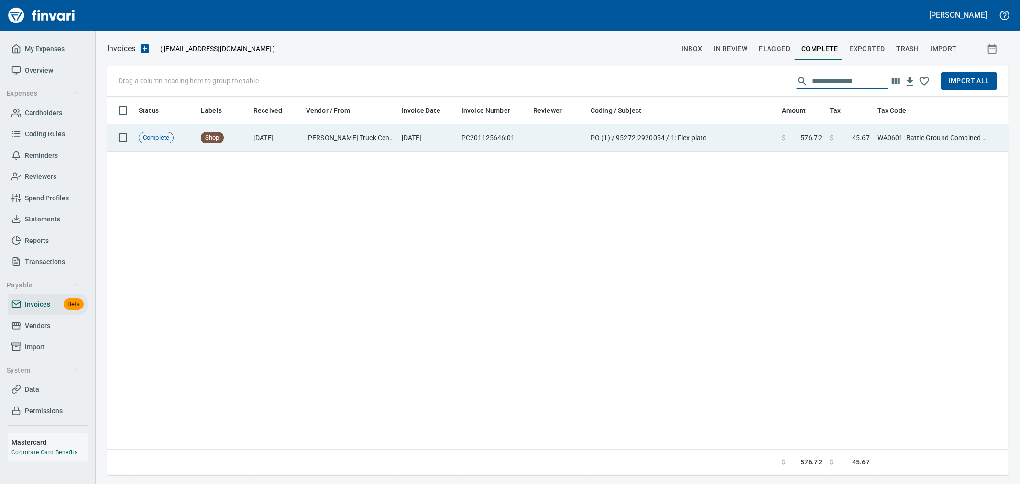
click at [772, 139] on td "PO (1) / 95272.2920054 / 1: Flex plate" at bounding box center [682, 137] width 191 height 27
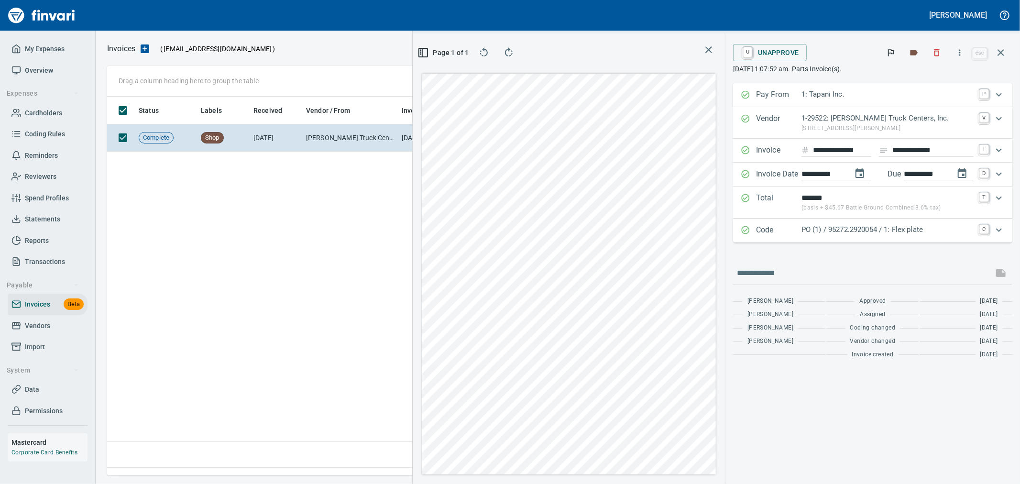
click at [776, 55] on span "U Unapprove" at bounding box center [770, 52] width 58 height 16
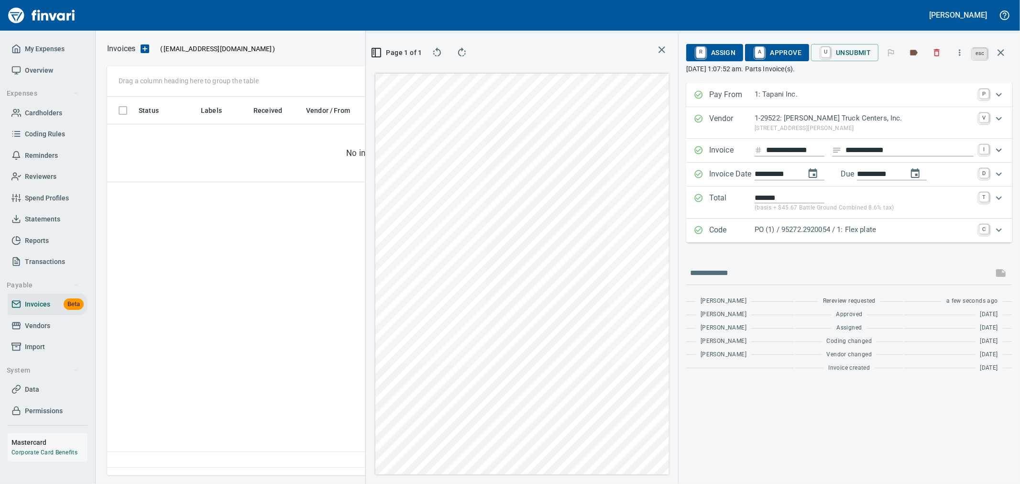
scroll to position [363, 654]
click at [1000, 51] on icon "button" at bounding box center [1001, 52] width 7 height 7
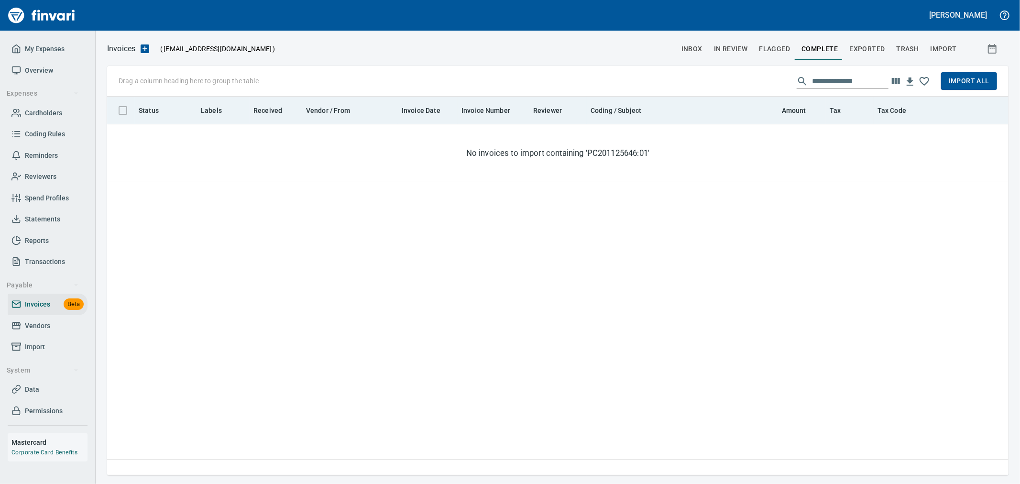
scroll to position [371, 893]
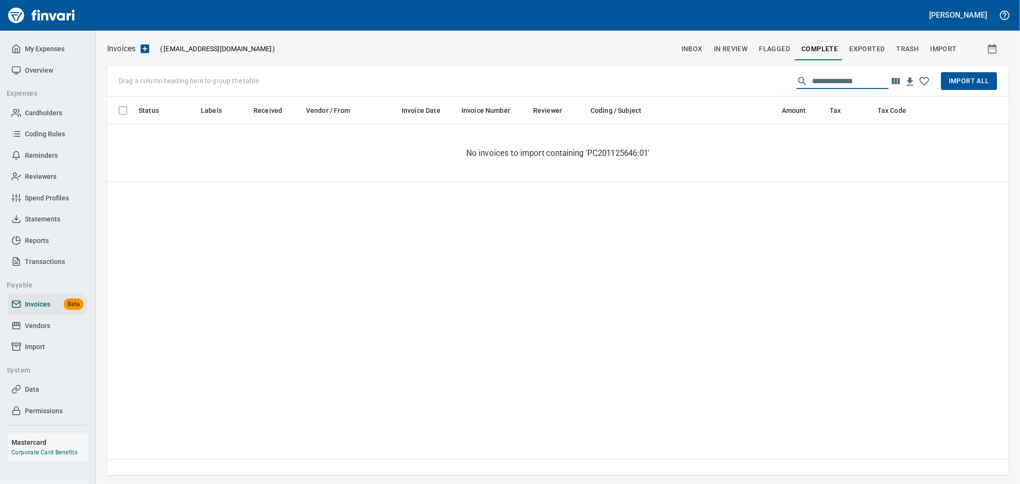
drag, startPoint x: 869, startPoint y: 86, endPoint x: 720, endPoint y: 78, distance: 148.5
click at [720, 78] on div "**********" at bounding box center [558, 81] width 902 height 31
paste input "text"
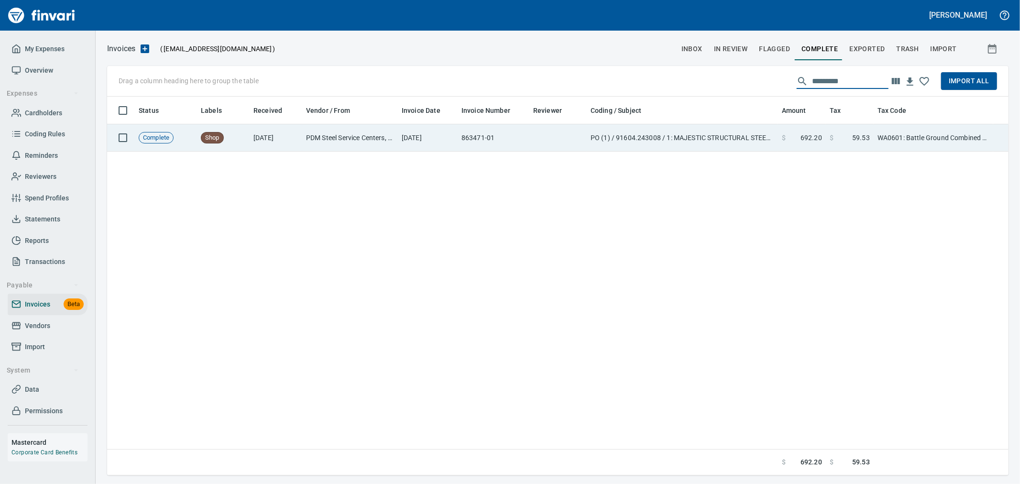
click at [745, 136] on td "PO (1) / 91604.243008 / 1: MAJESTIC STRUCTURAL STEEL PACKAGE" at bounding box center [682, 137] width 191 height 27
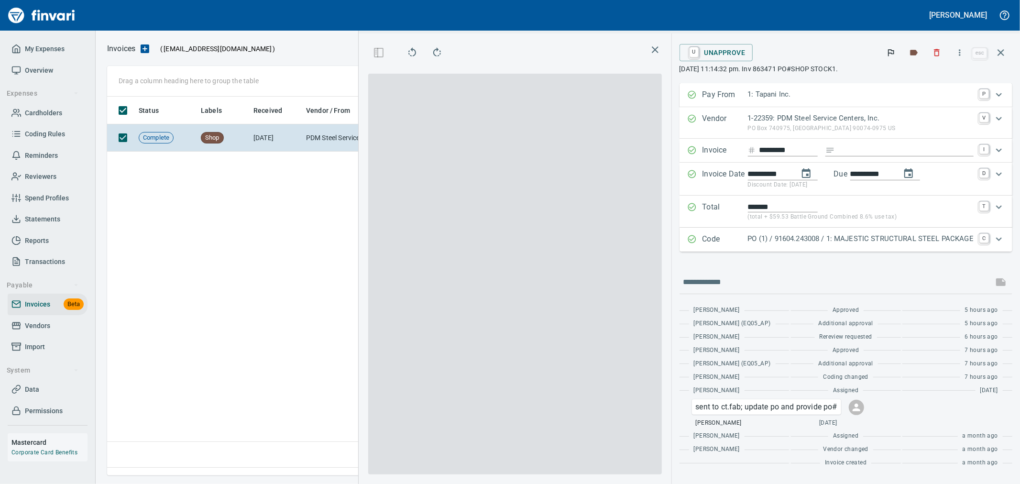
scroll to position [1, 1]
click at [721, 55] on span "U Unapprove" at bounding box center [716, 52] width 58 height 16
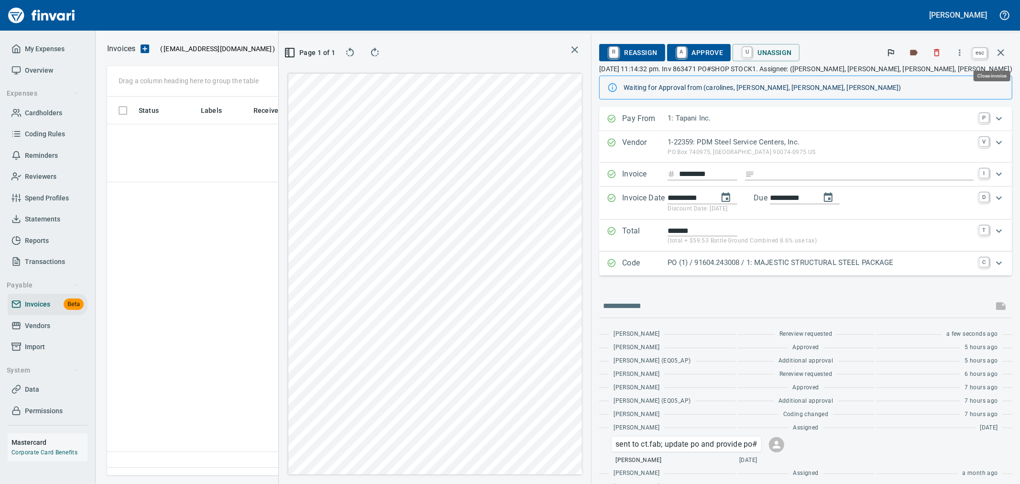
drag, startPoint x: 1002, startPoint y: 55, endPoint x: 991, endPoint y: 68, distance: 17.0
click at [1002, 55] on icon "button" at bounding box center [1000, 52] width 11 height 11
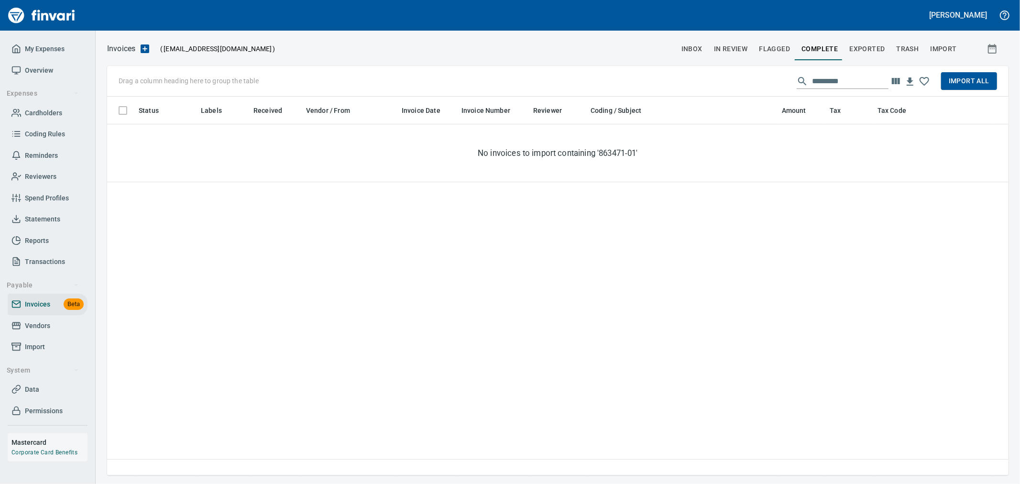
click at [764, 84] on div "Drag a column heading here to group the table ********* Import All" at bounding box center [558, 81] width 902 height 31
paste input "text"
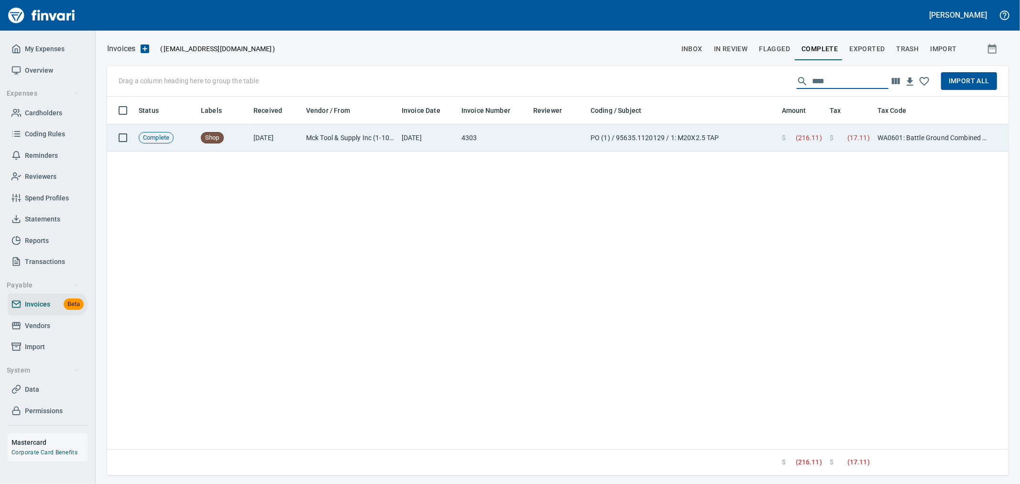
type input "****"
click at [738, 132] on td "PO (1) / 95635.1120129 / 1: M20X2.5 TAP" at bounding box center [682, 137] width 191 height 27
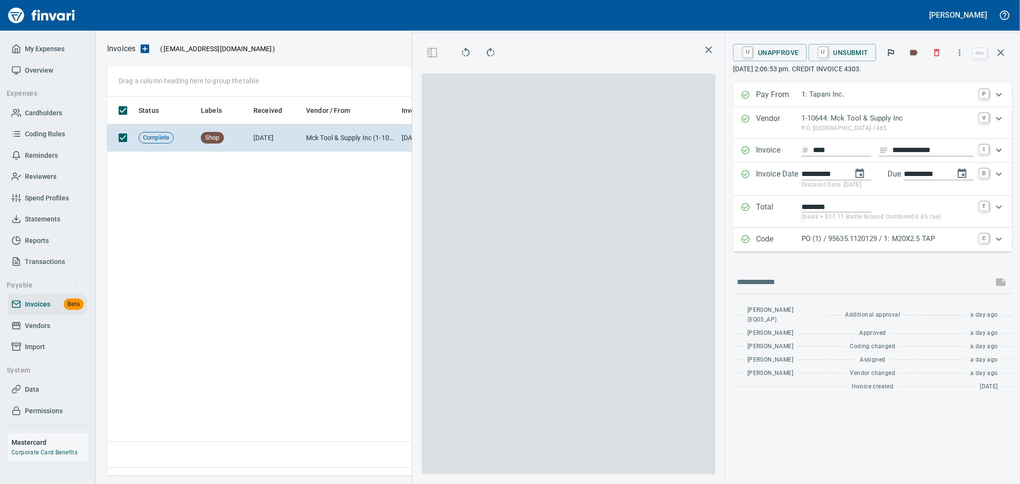
click at [807, 54] on button "U Unapprove" at bounding box center [770, 52] width 74 height 17
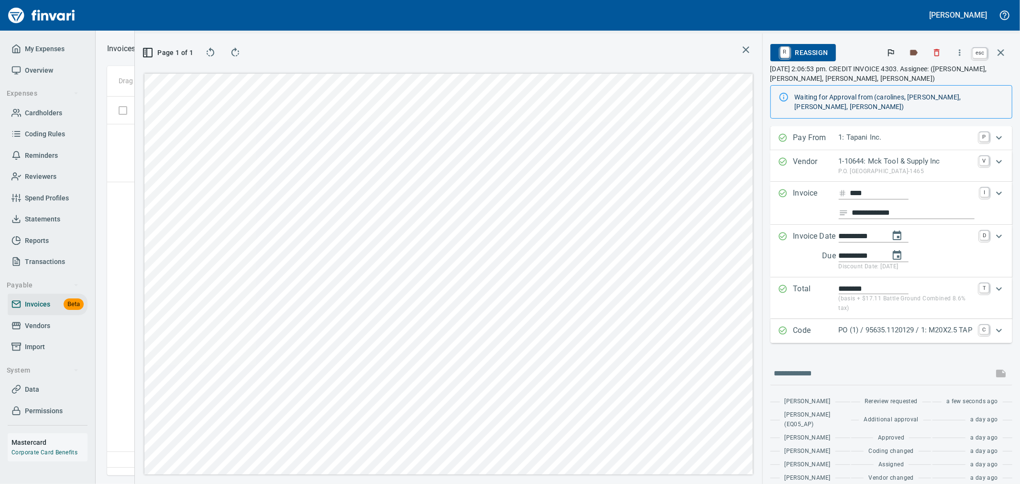
click at [1000, 52] on icon "button" at bounding box center [1000, 52] width 11 height 11
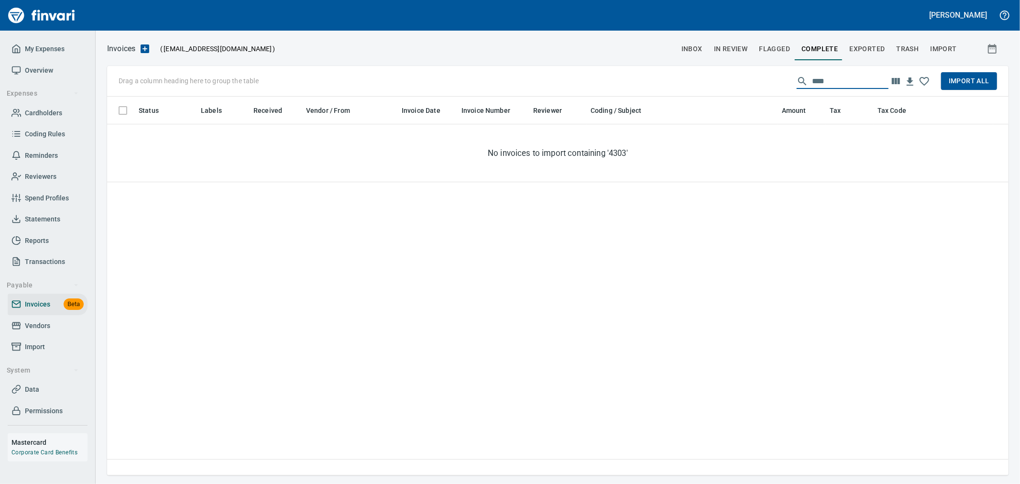
drag, startPoint x: 829, startPoint y: 77, endPoint x: 760, endPoint y: 47, distance: 75.9
click at [760, 47] on div "Invoices ( [EMAIL_ADDRESS][DOMAIN_NAME] ) inbox In Review Flagged Complete Expo…" at bounding box center [558, 258] width 925 height 433
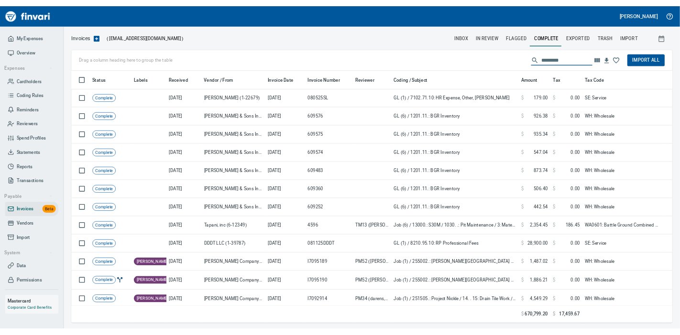
scroll to position [371, 886]
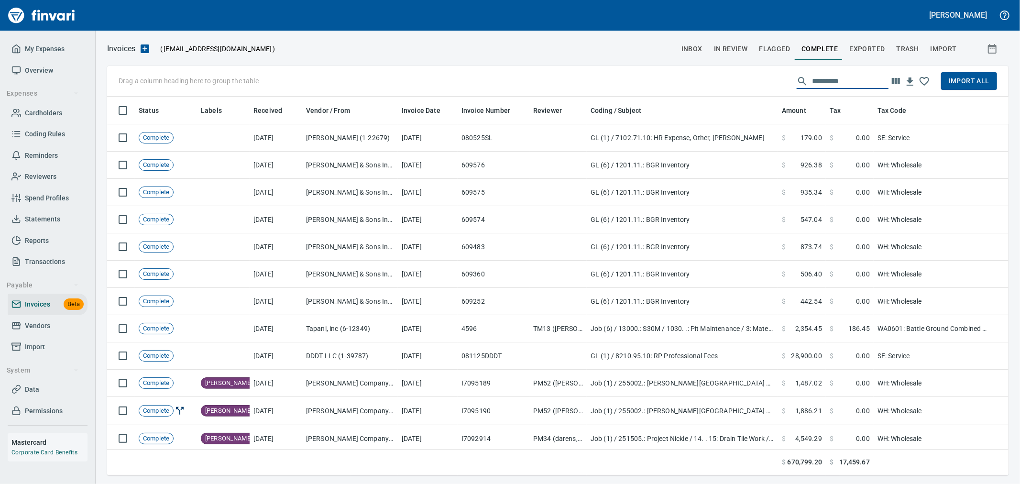
click at [965, 77] on span "Import All" at bounding box center [969, 81] width 41 height 12
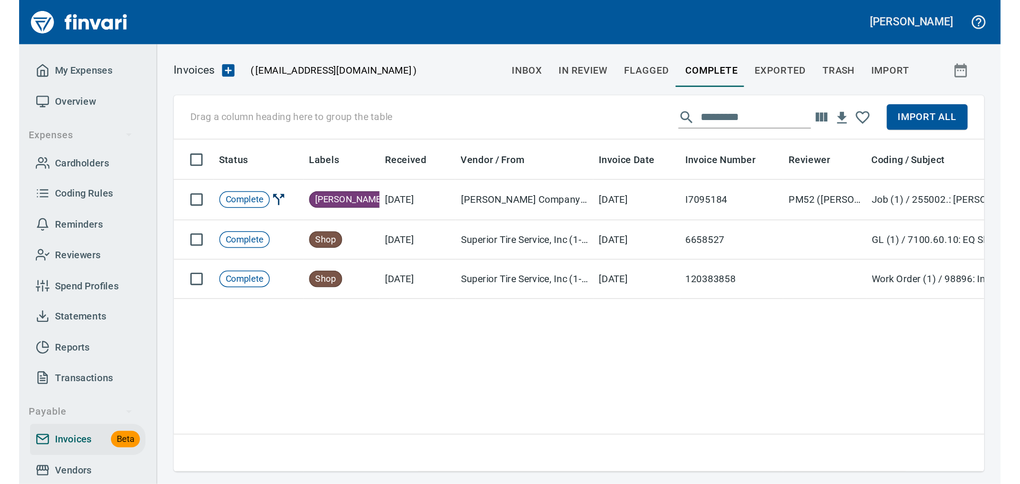
scroll to position [371, 893]
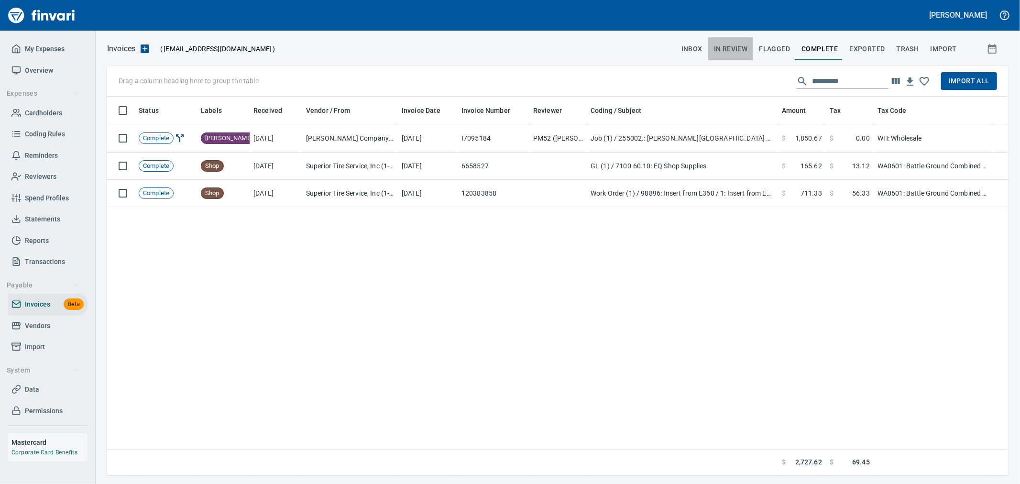
click at [729, 49] on span "In Review" at bounding box center [731, 49] width 34 height 12
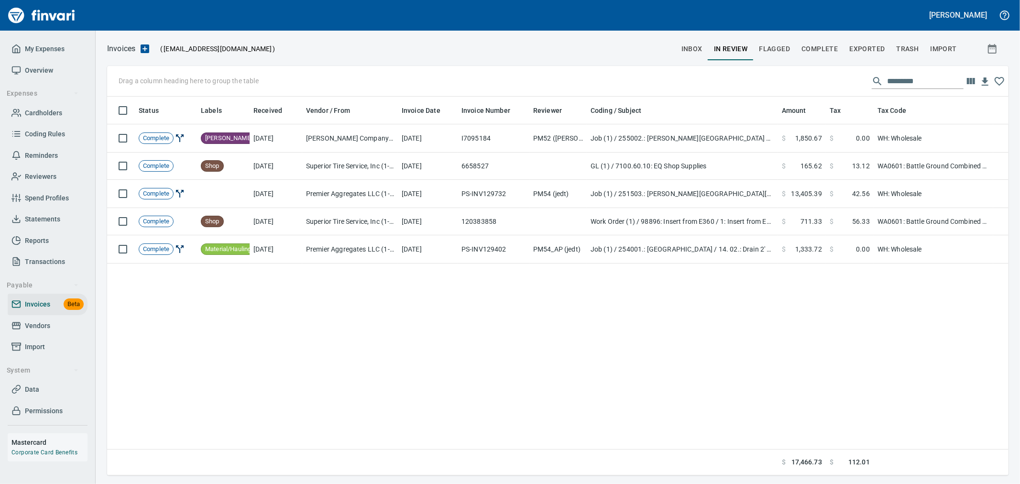
scroll to position [371, 893]
click at [887, 77] on input "text" at bounding box center [925, 81] width 77 height 15
paste input "****"
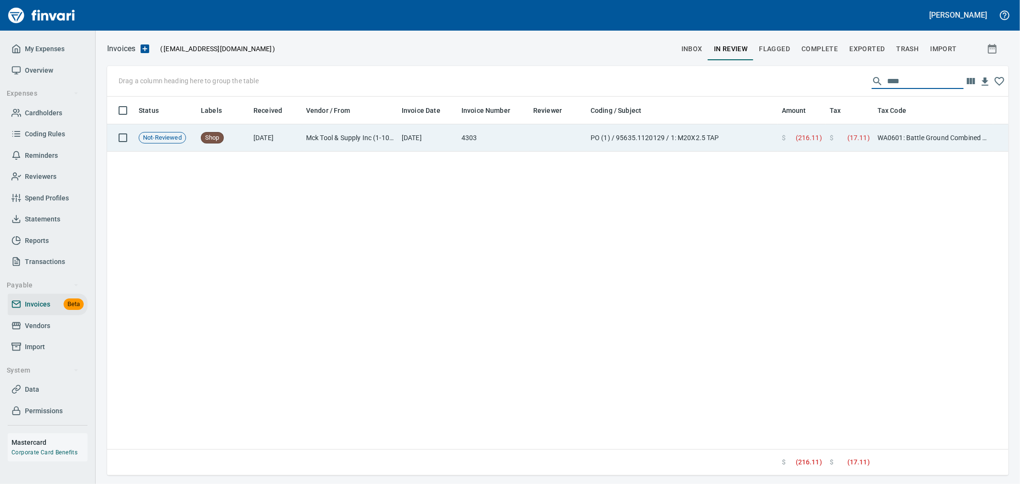
click at [746, 146] on td "PO (1) / 95635.1120129 / 1: M20X2.5 TAP" at bounding box center [682, 137] width 191 height 27
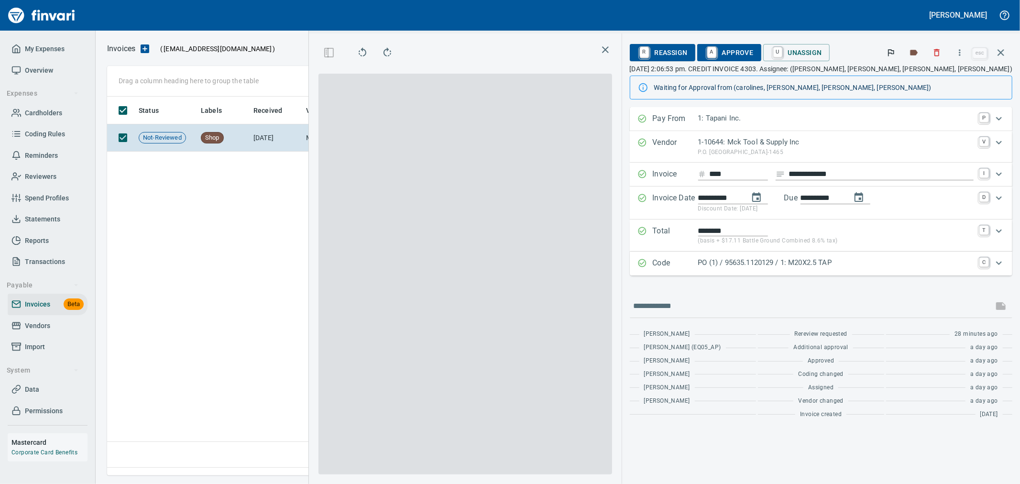
click at [754, 55] on span "A Approve" at bounding box center [729, 52] width 49 height 16
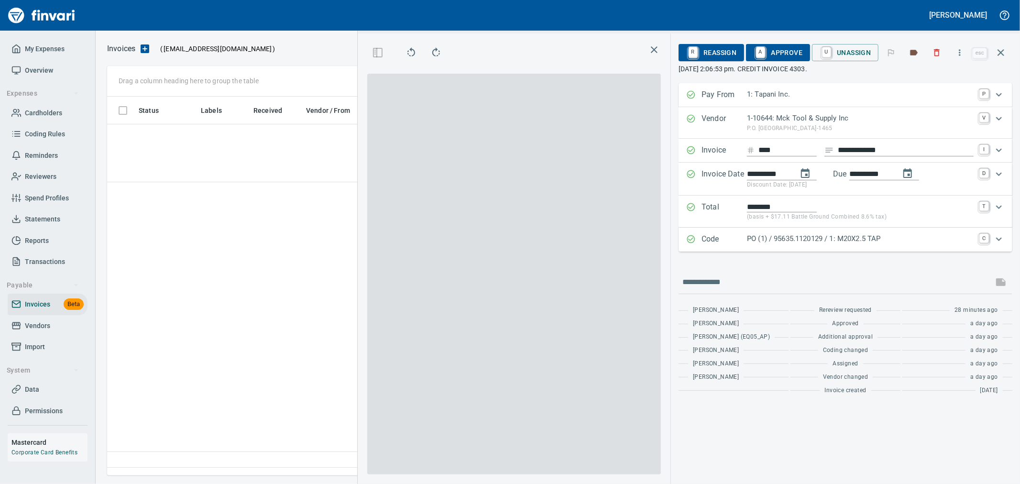
scroll to position [363, 654]
click at [1002, 54] on icon "button" at bounding box center [1001, 52] width 7 height 7
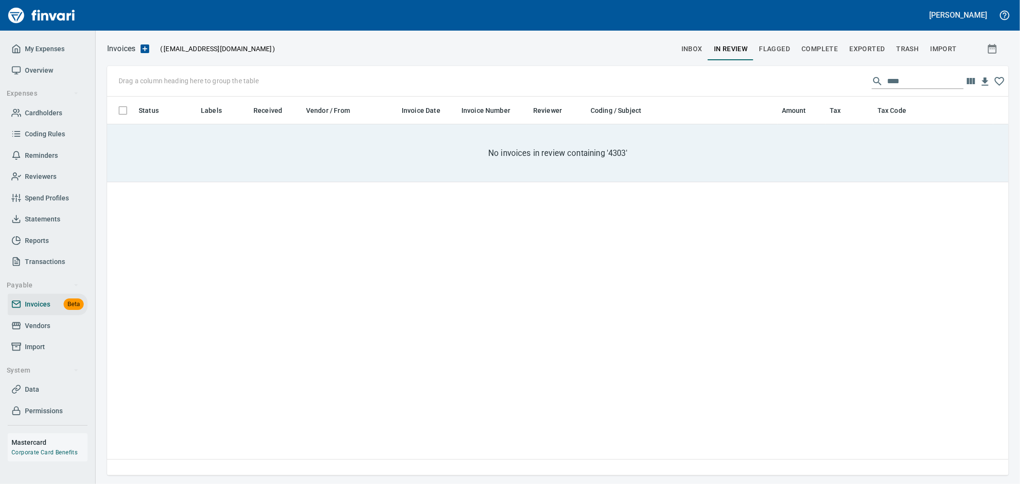
scroll to position [371, 893]
click at [917, 84] on input "****" at bounding box center [925, 81] width 77 height 15
paste input "*****"
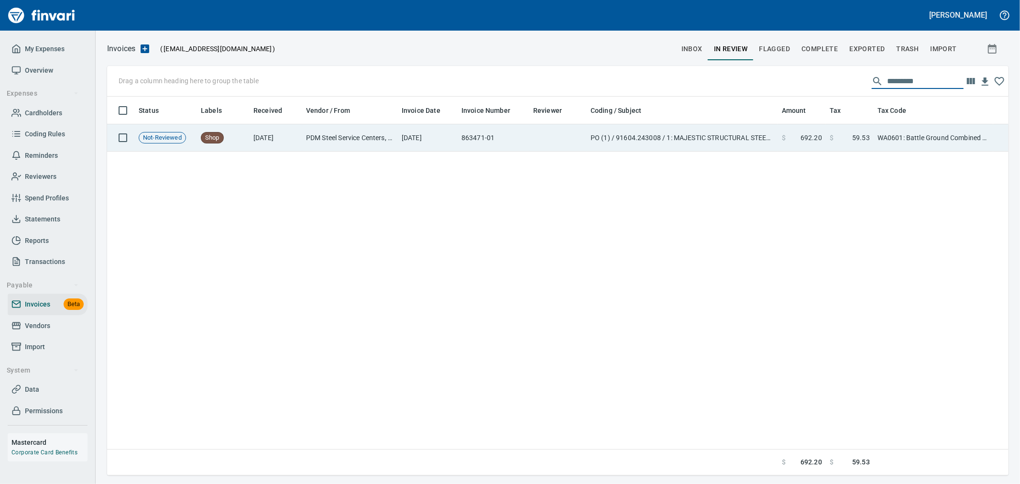
click at [817, 145] on td "$ 692.20" at bounding box center [802, 137] width 48 height 27
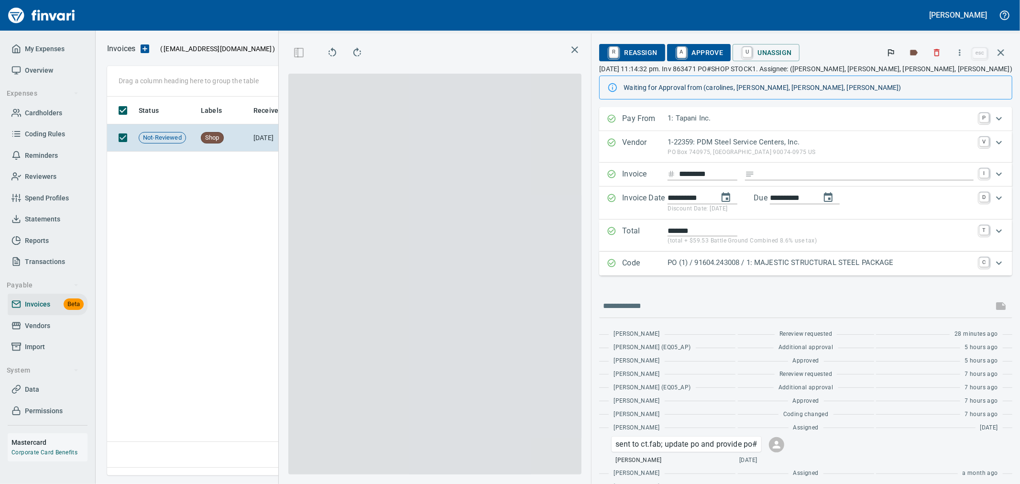
scroll to position [363, 654]
click at [724, 52] on span "A Approve" at bounding box center [699, 52] width 49 height 16
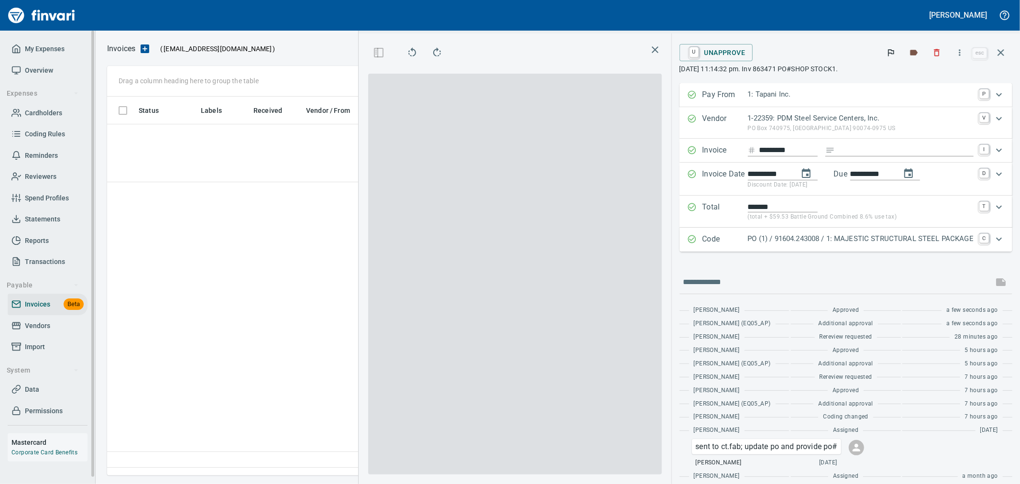
click at [999, 53] on icon "button" at bounding box center [1000, 52] width 11 height 11
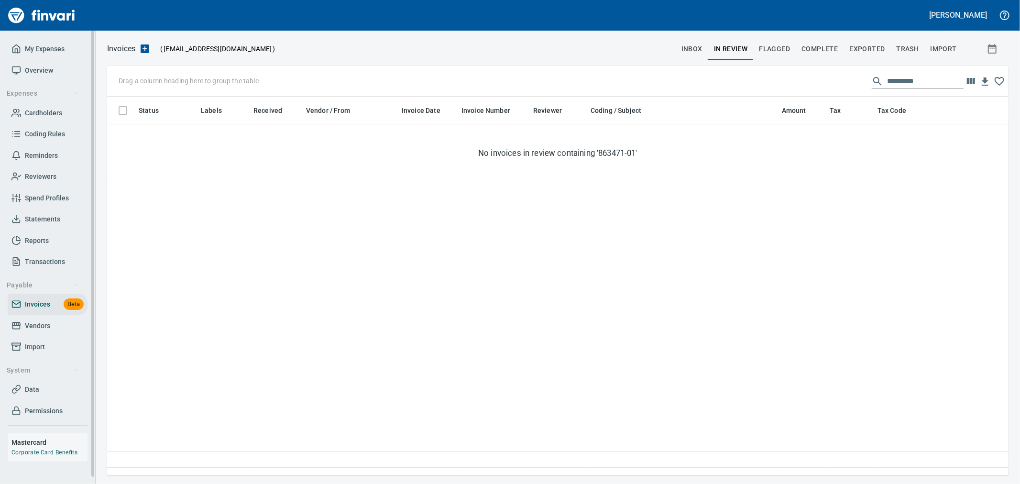
scroll to position [371, 893]
click at [927, 83] on input "*********" at bounding box center [925, 81] width 77 height 15
paste input "*****"
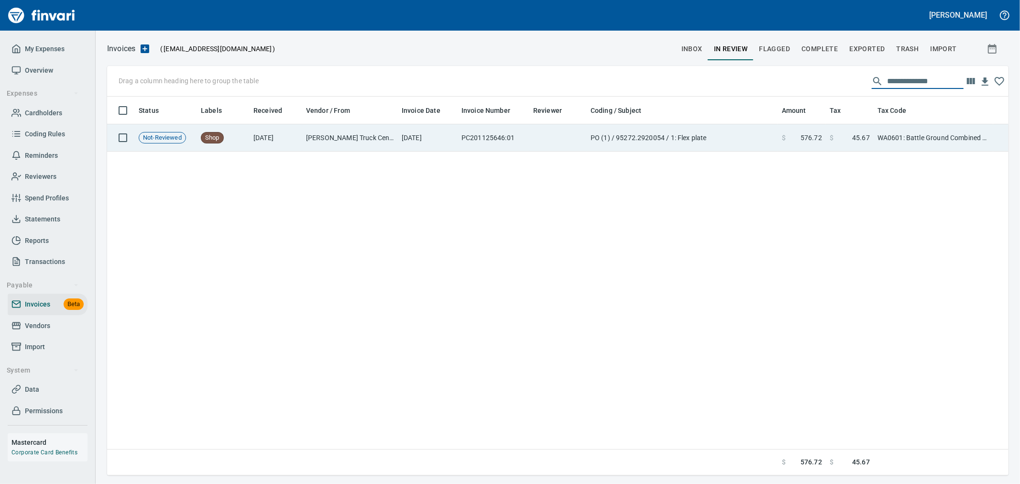
click at [797, 142] on span at bounding box center [793, 138] width 15 height 10
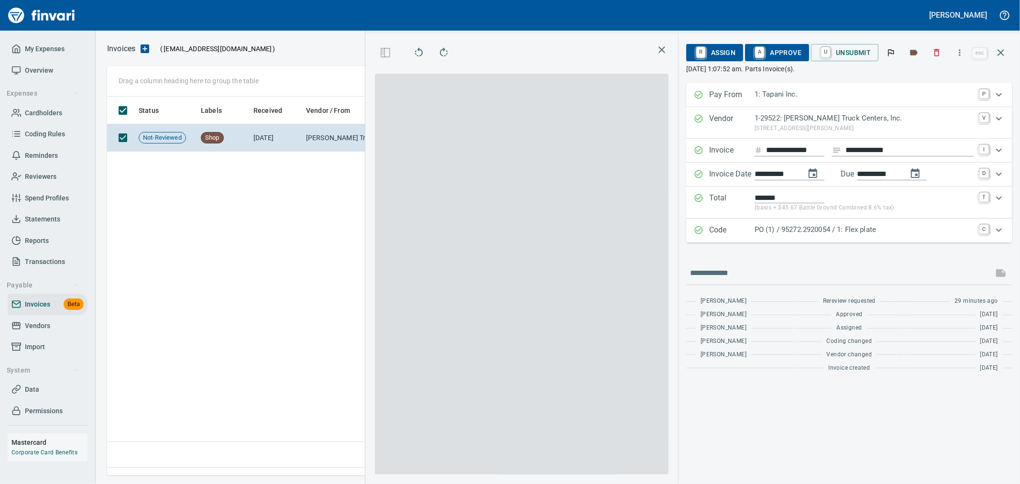
scroll to position [363, 654]
click at [787, 53] on span "A Approve" at bounding box center [777, 52] width 49 height 16
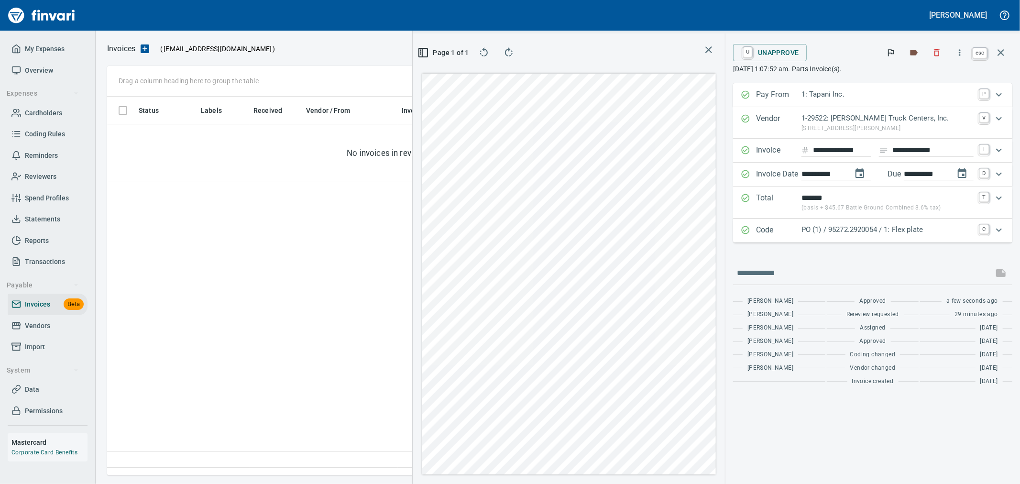
click at [999, 49] on icon "button" at bounding box center [1000, 52] width 11 height 11
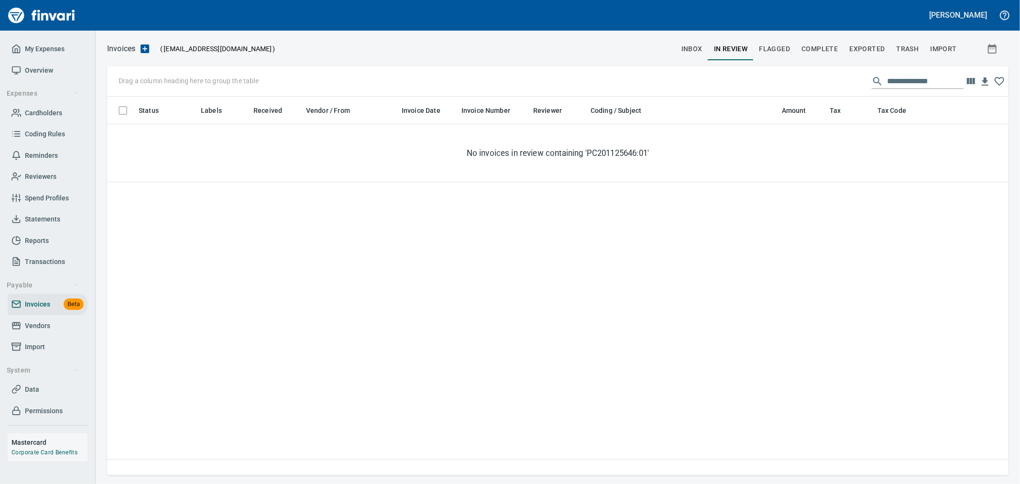
click at [908, 81] on input "**********" at bounding box center [925, 81] width 77 height 15
paste input "text"
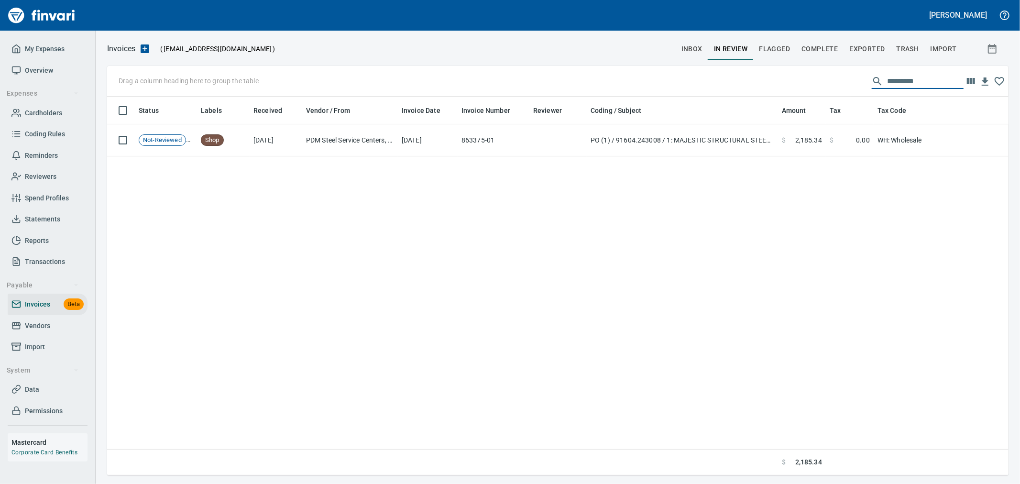
scroll to position [1, 1]
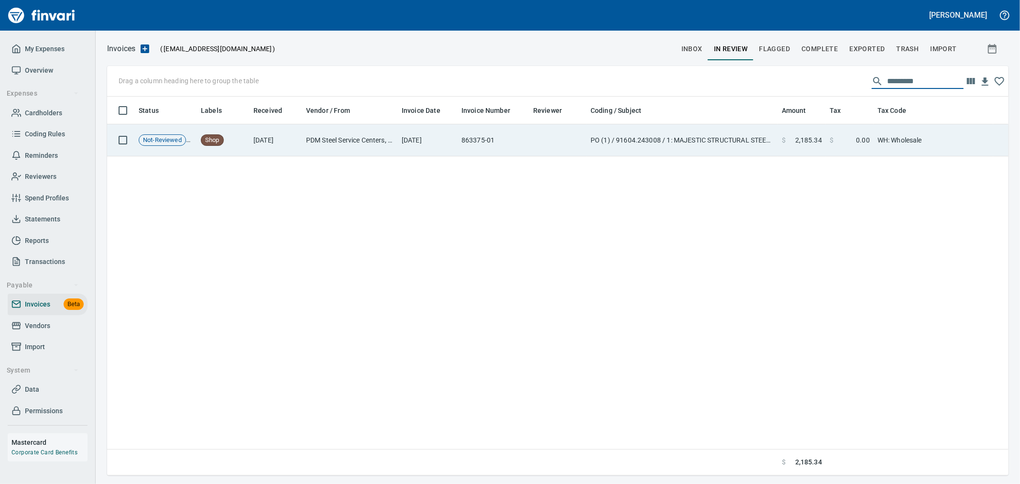
click at [863, 139] on span "0.00" at bounding box center [863, 140] width 14 height 10
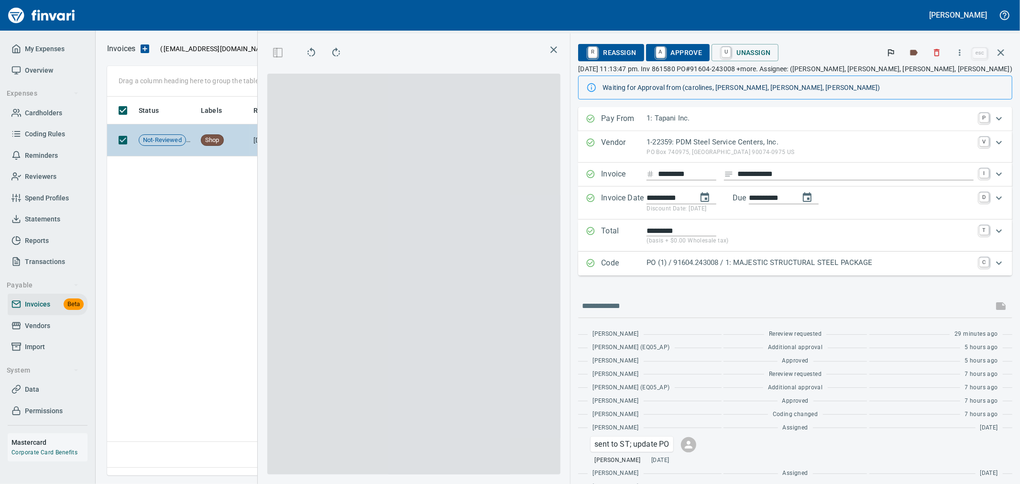
scroll to position [363, 654]
click at [703, 53] on span "A Approve" at bounding box center [678, 52] width 49 height 16
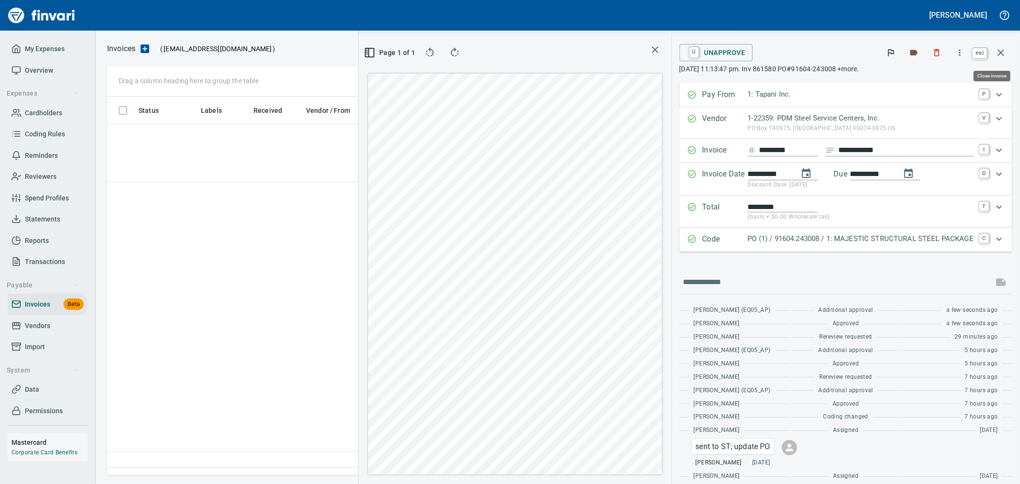
drag, startPoint x: 1000, startPoint y: 50, endPoint x: 960, endPoint y: 59, distance: 41.2
click at [1000, 49] on icon "button" at bounding box center [1000, 52] width 11 height 11
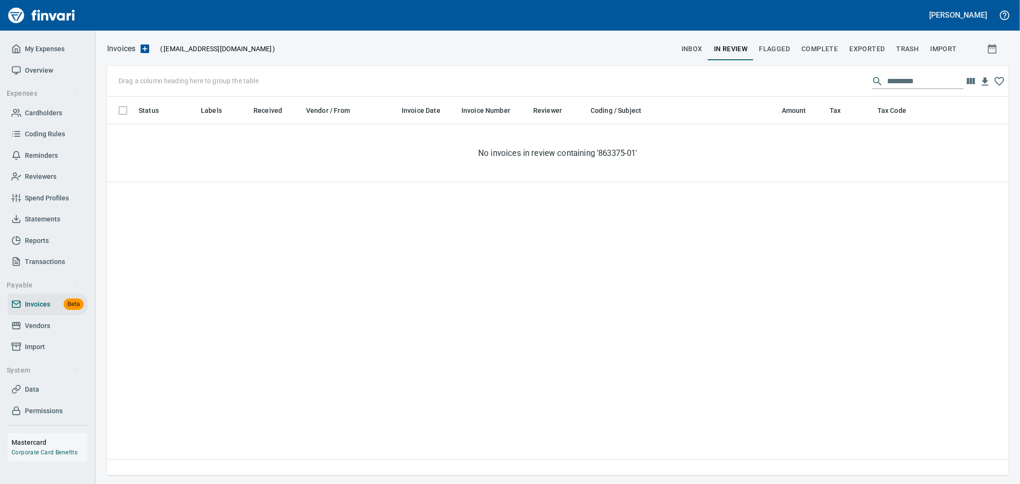
scroll to position [371, 892]
click at [901, 85] on input "*********" at bounding box center [925, 81] width 77 height 15
paste input "text"
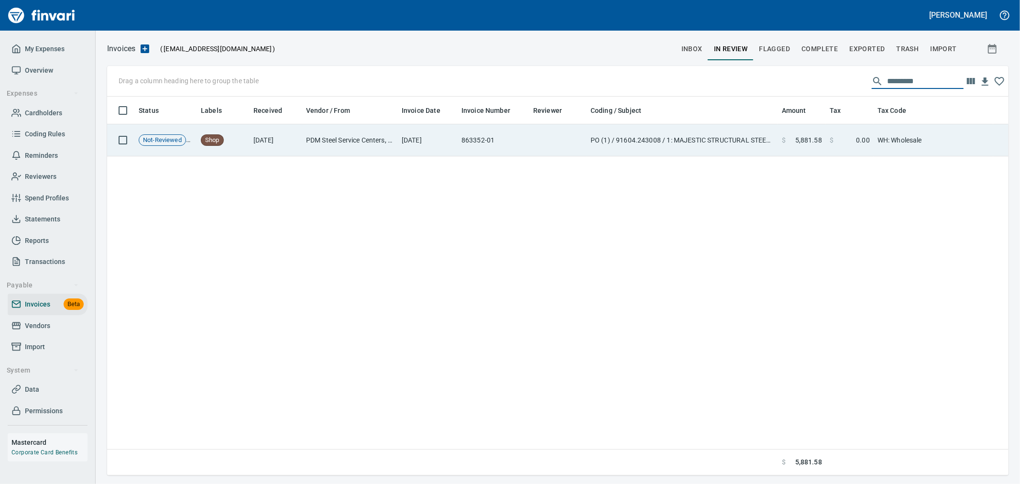
click at [859, 145] on td "$ 0.00" at bounding box center [850, 140] width 48 height 32
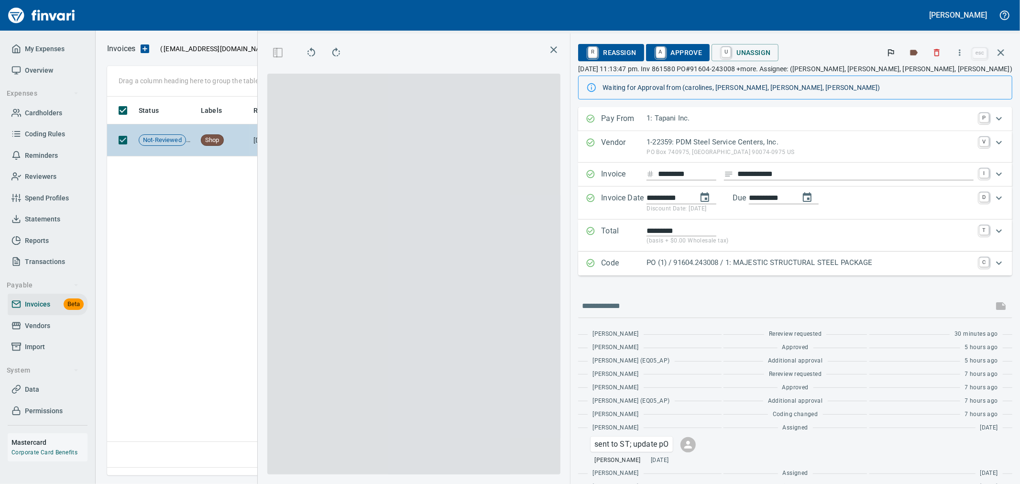
scroll to position [363, 654]
click at [703, 48] on span "A Approve" at bounding box center [678, 52] width 49 height 16
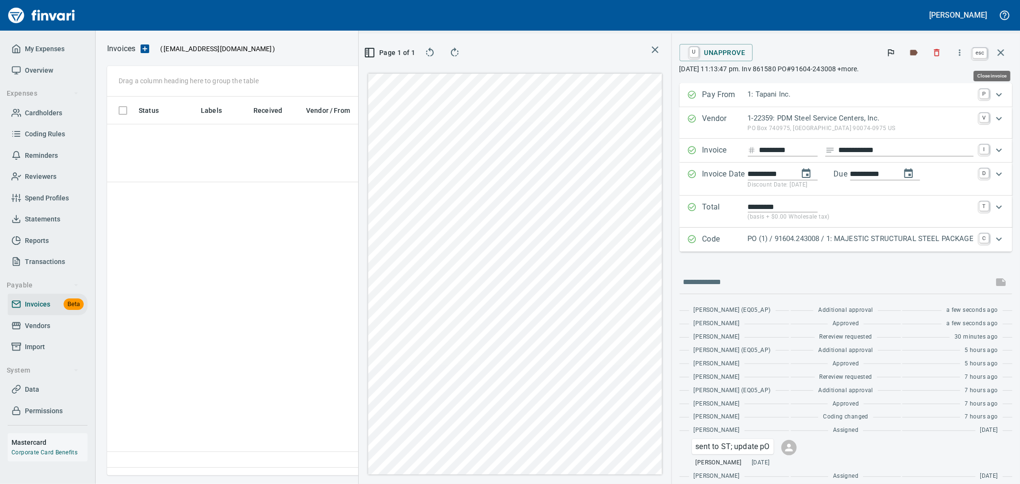
drag, startPoint x: 1000, startPoint y: 52, endPoint x: 950, endPoint y: 58, distance: 49.7
click at [1000, 52] on icon "button" at bounding box center [1000, 52] width 11 height 11
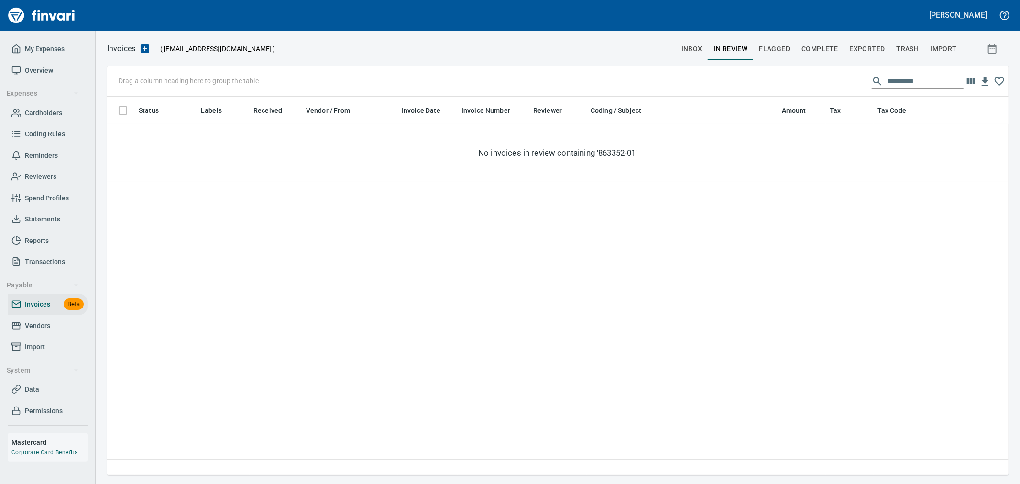
scroll to position [371, 892]
click at [928, 81] on input "*********" at bounding box center [925, 81] width 77 height 15
paste input "text"
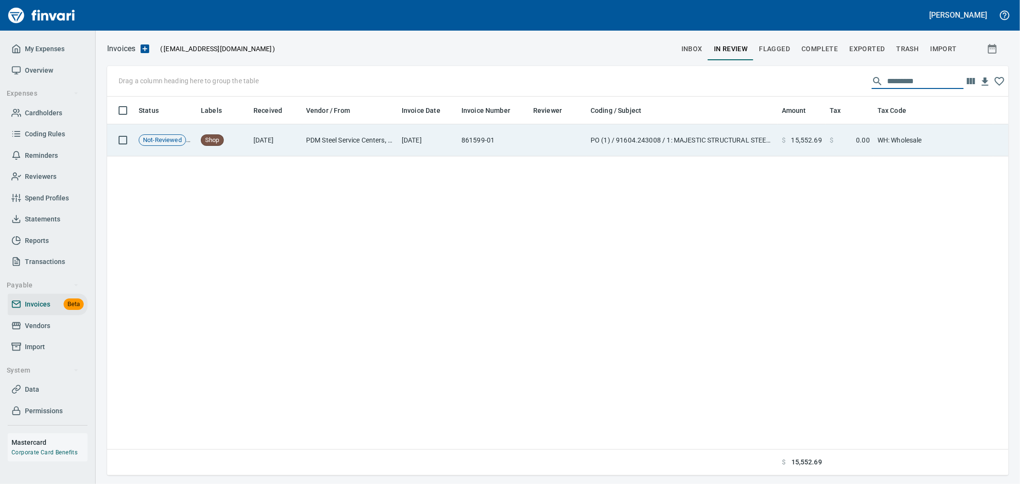
click at [866, 137] on span "0.00" at bounding box center [863, 140] width 14 height 10
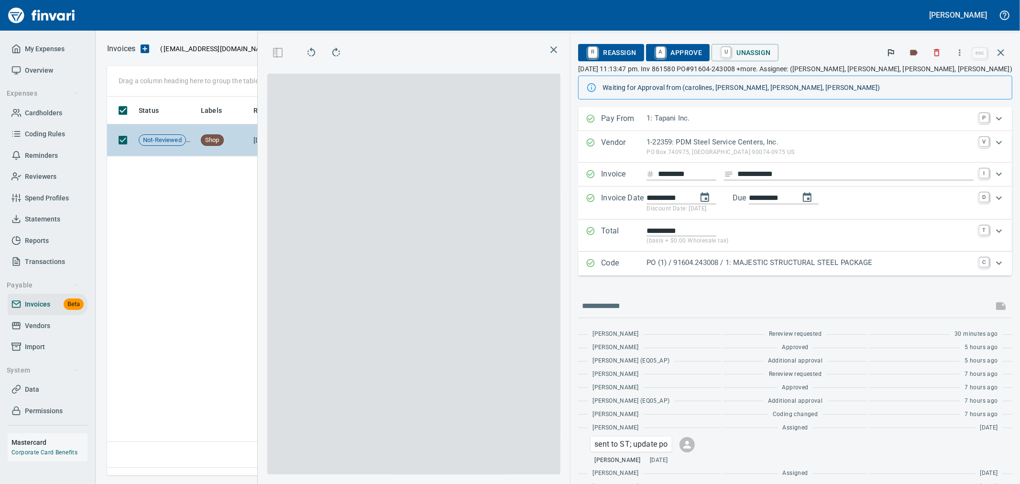
scroll to position [363, 654]
click at [703, 55] on span "A Approve" at bounding box center [678, 52] width 49 height 16
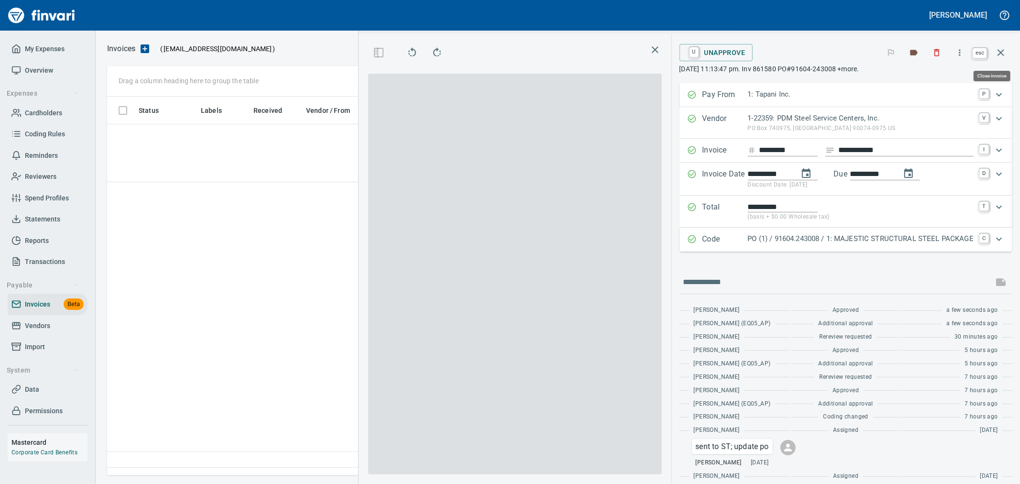
click at [1002, 54] on icon "button" at bounding box center [1001, 52] width 7 height 7
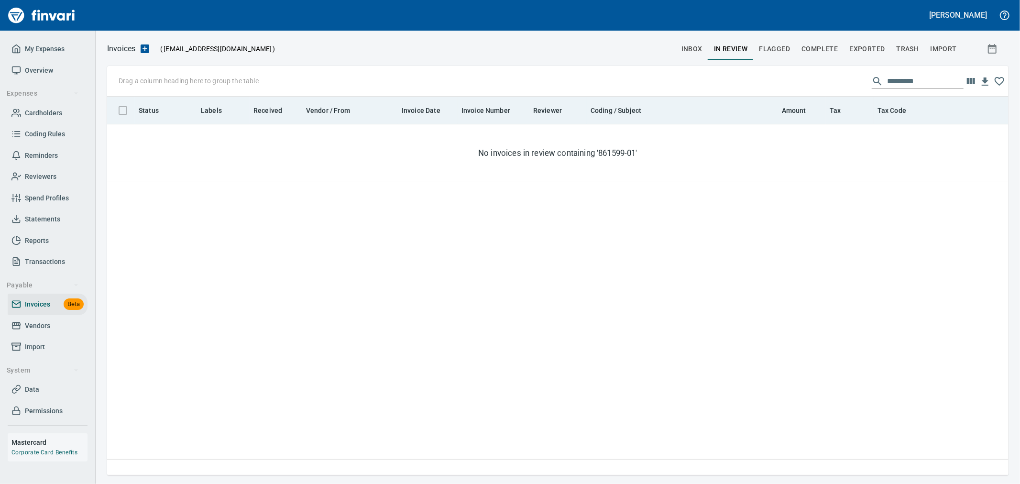
scroll to position [371, 893]
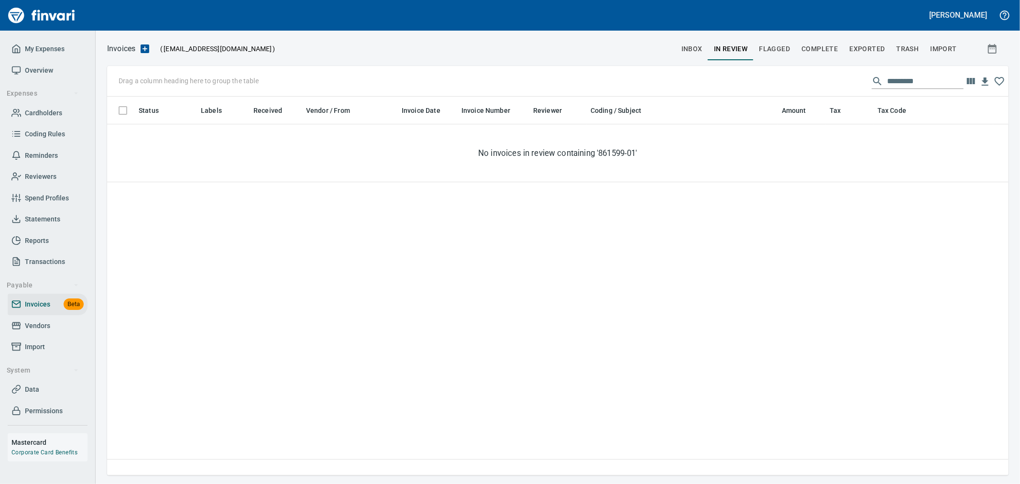
click at [909, 83] on input "*********" at bounding box center [925, 81] width 77 height 15
paste input "text"
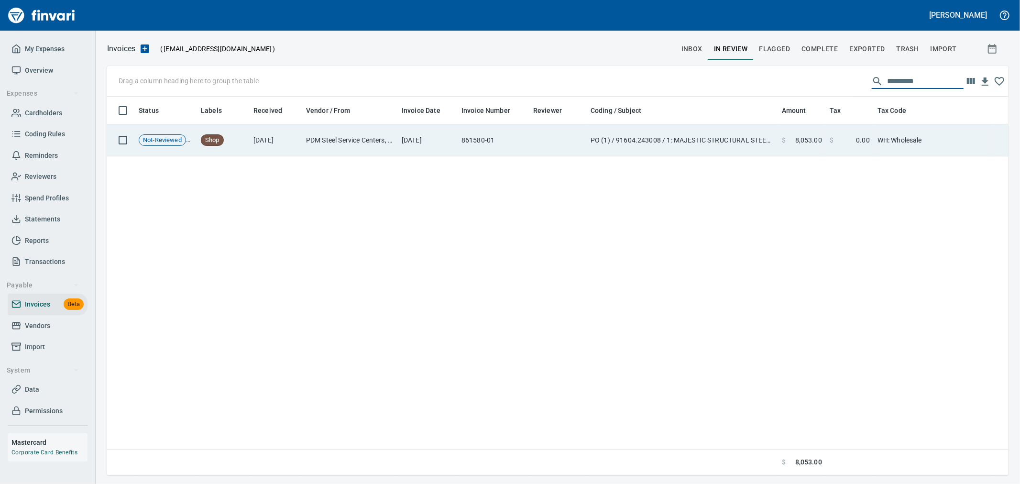
click at [899, 134] on td "WH: Wholesale" at bounding box center [934, 140] width 120 height 32
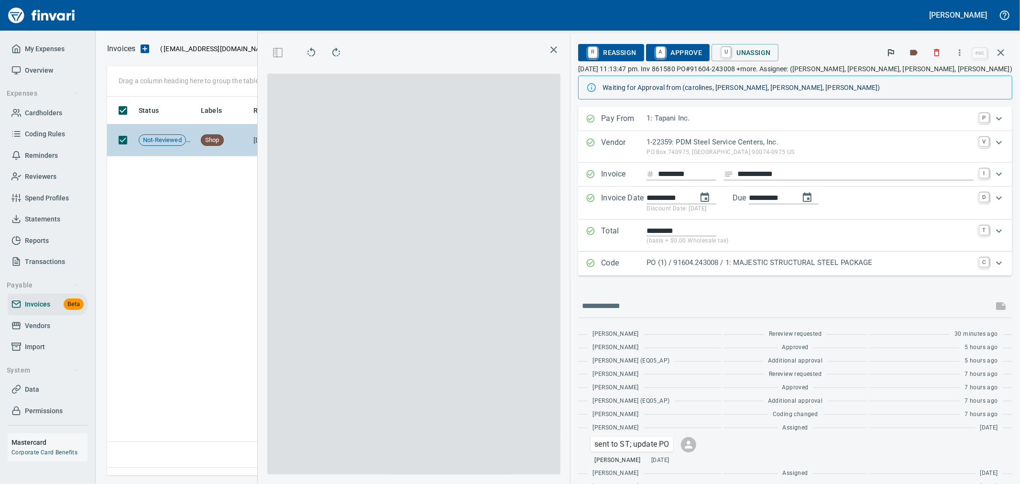
scroll to position [363, 654]
click at [703, 57] on span "A Approve" at bounding box center [678, 52] width 49 height 16
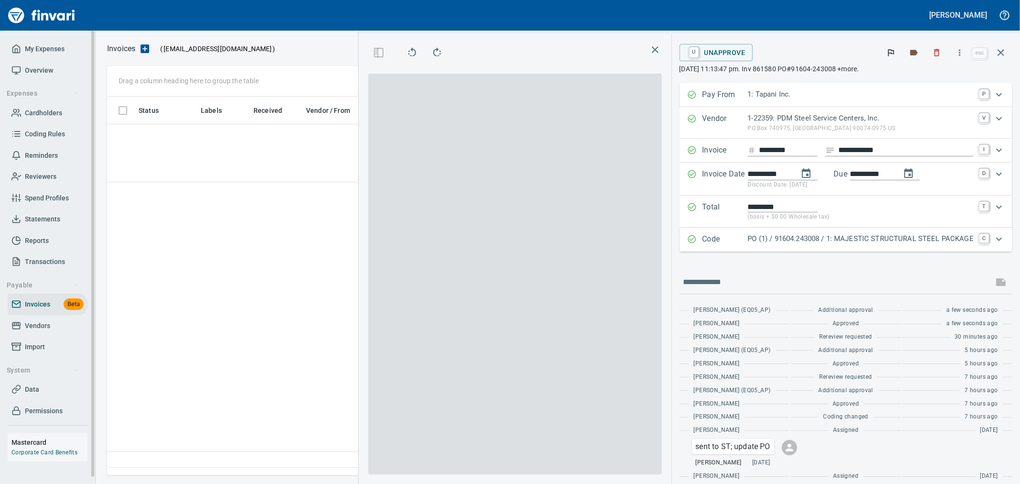
click at [1002, 52] on icon "button" at bounding box center [1001, 52] width 7 height 7
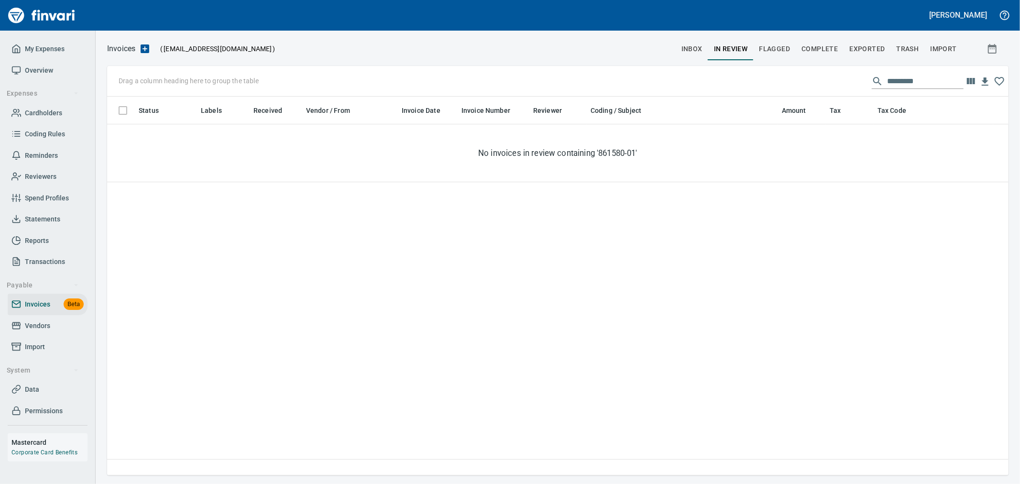
scroll to position [371, 893]
click at [939, 84] on input "*********" at bounding box center [925, 81] width 77 height 15
paste input "text"
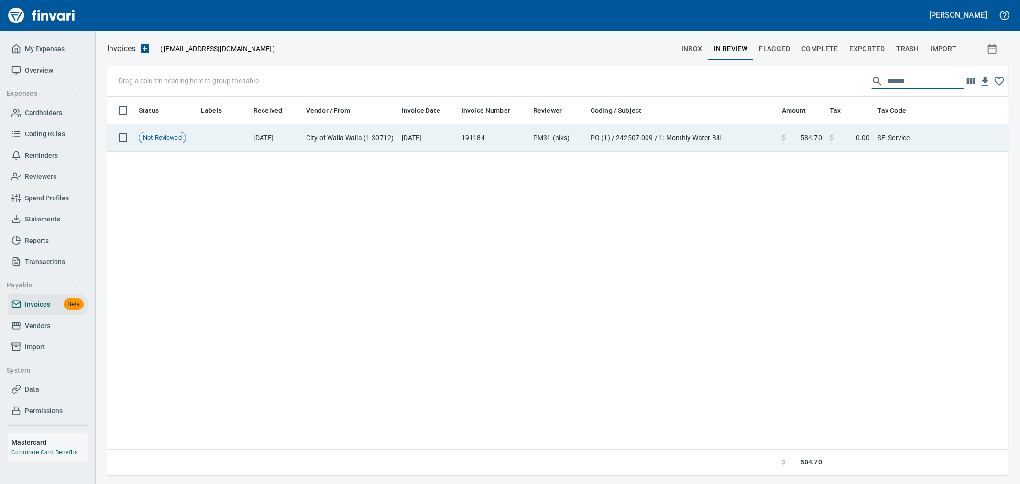
click at [945, 131] on td "SE: Service" at bounding box center [934, 137] width 120 height 27
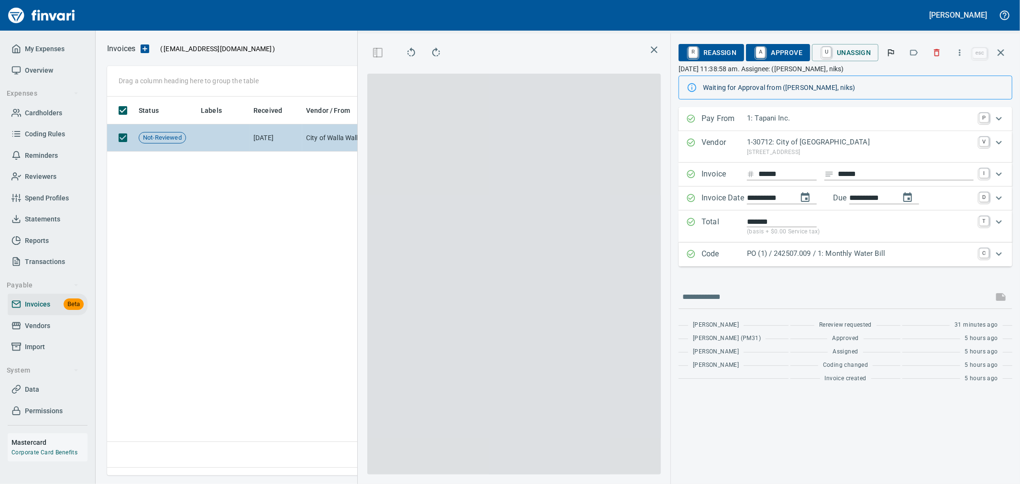
scroll to position [363, 654]
click at [783, 44] on span "A Approve" at bounding box center [778, 52] width 49 height 16
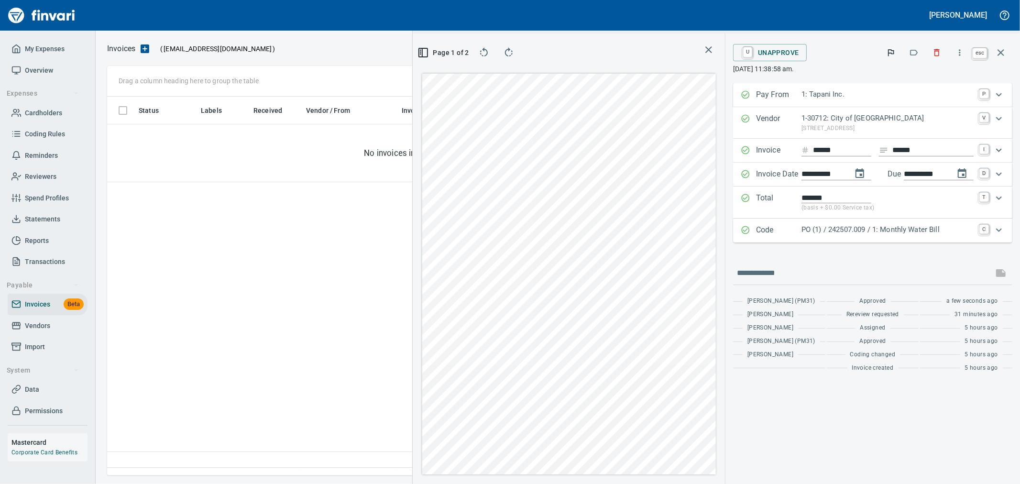
drag, startPoint x: 995, startPoint y: 55, endPoint x: 981, endPoint y: 58, distance: 14.4
click at [995, 55] on icon "button" at bounding box center [1000, 52] width 11 height 11
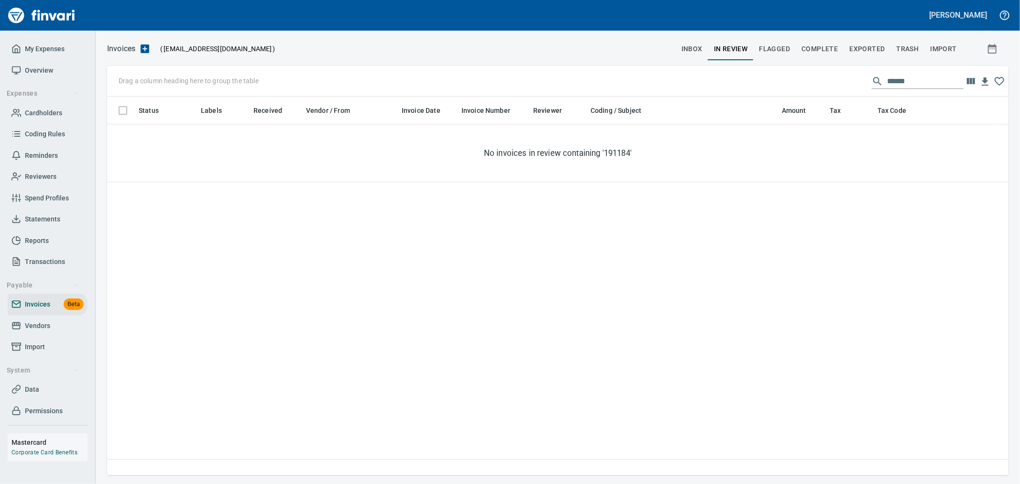
click at [944, 77] on input "******" at bounding box center [925, 81] width 77 height 15
paste input "*****"
type input "**********"
click at [887, 84] on input "**********" at bounding box center [925, 81] width 77 height 15
click at [705, 45] on button "inbox" at bounding box center [692, 48] width 33 height 23
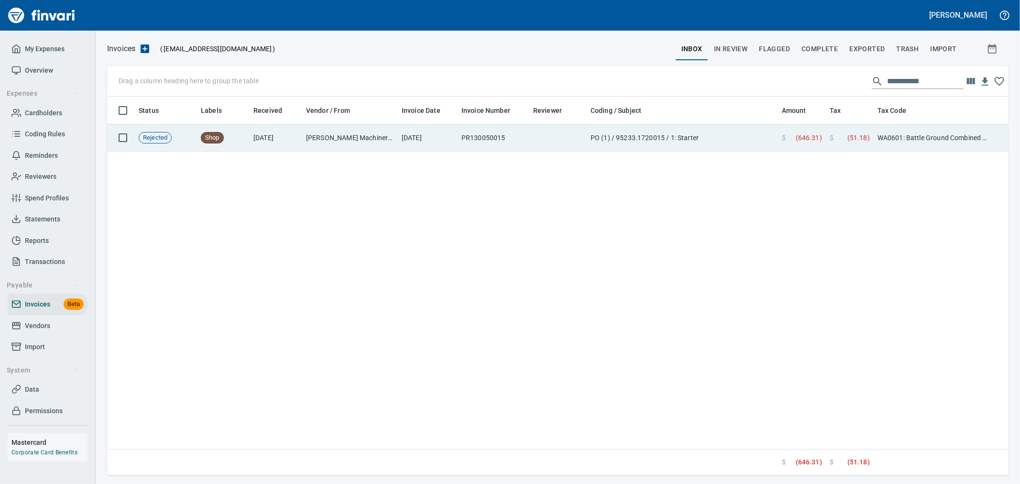
click at [802, 150] on td "$ ( 646.31 )" at bounding box center [802, 137] width 48 height 27
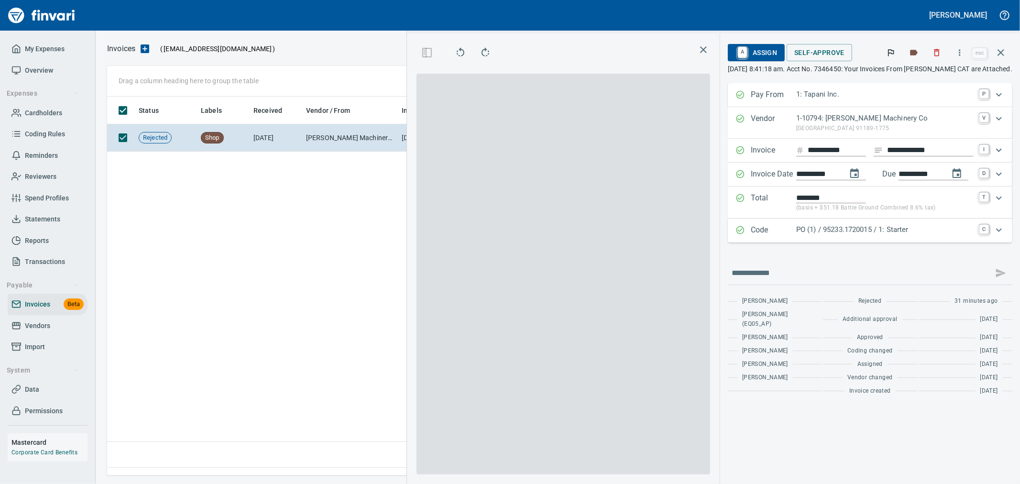
click at [819, 54] on span "Self-Approve" at bounding box center [819, 53] width 50 height 12
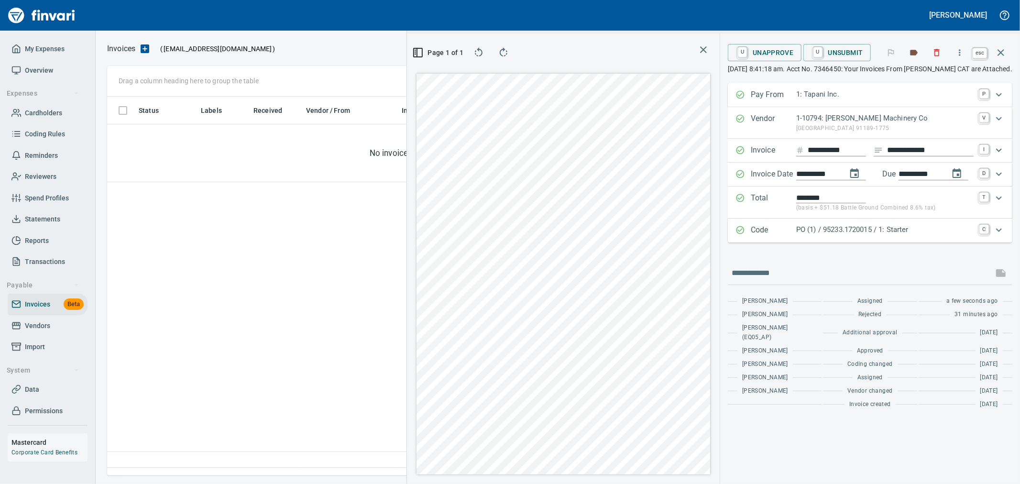
click at [1000, 45] on button "button" at bounding box center [1001, 52] width 23 height 23
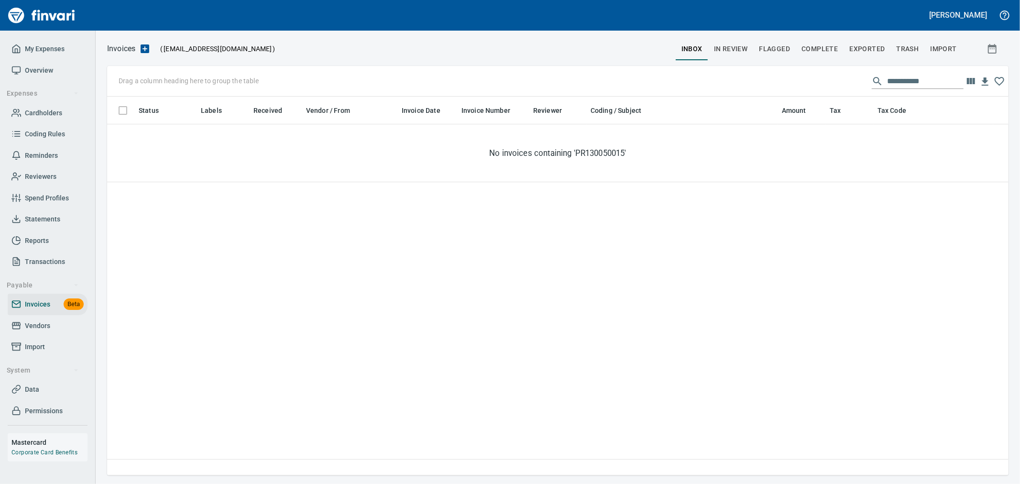
click at [745, 50] on span "In Review" at bounding box center [731, 49] width 34 height 12
click at [897, 83] on input "**********" at bounding box center [925, 81] width 77 height 15
paste input "text"
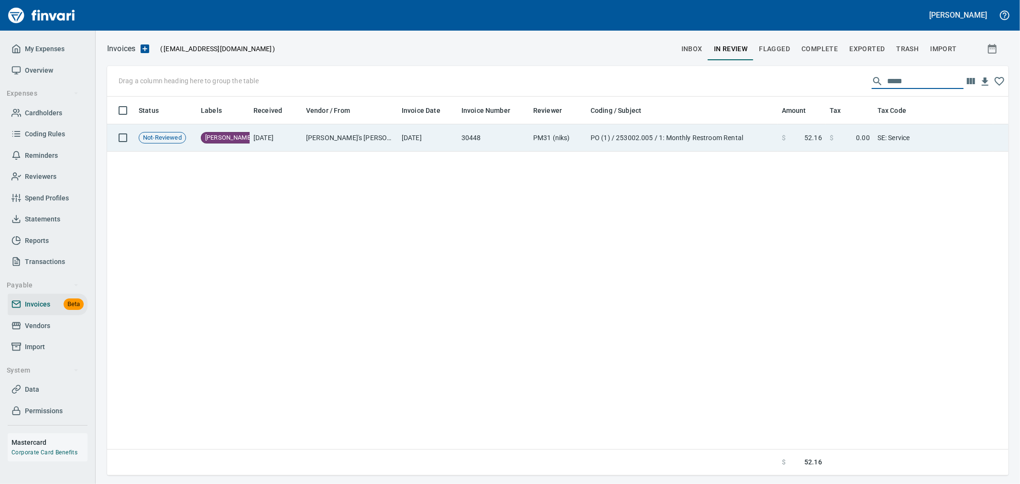
click at [821, 137] on span "52.16" at bounding box center [813, 138] width 18 height 10
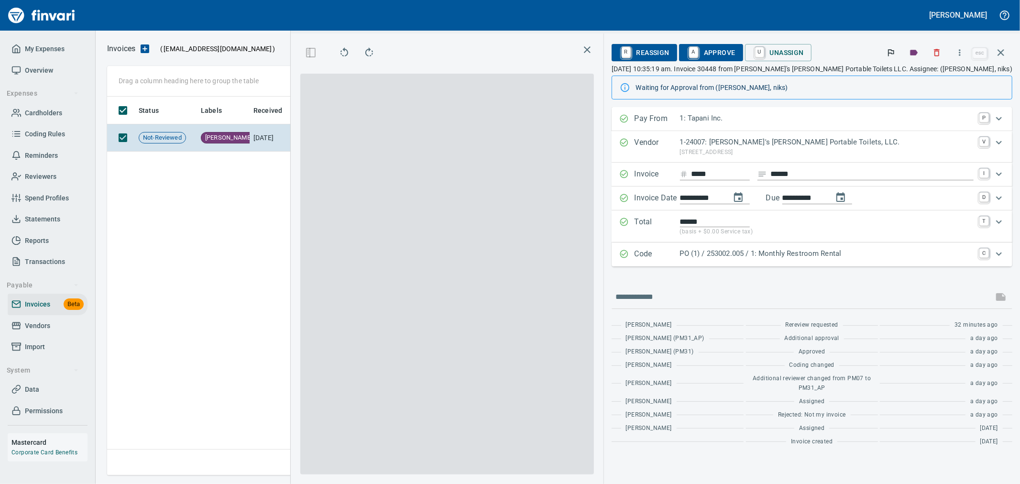
click at [736, 55] on span "A Approve" at bounding box center [711, 52] width 49 height 16
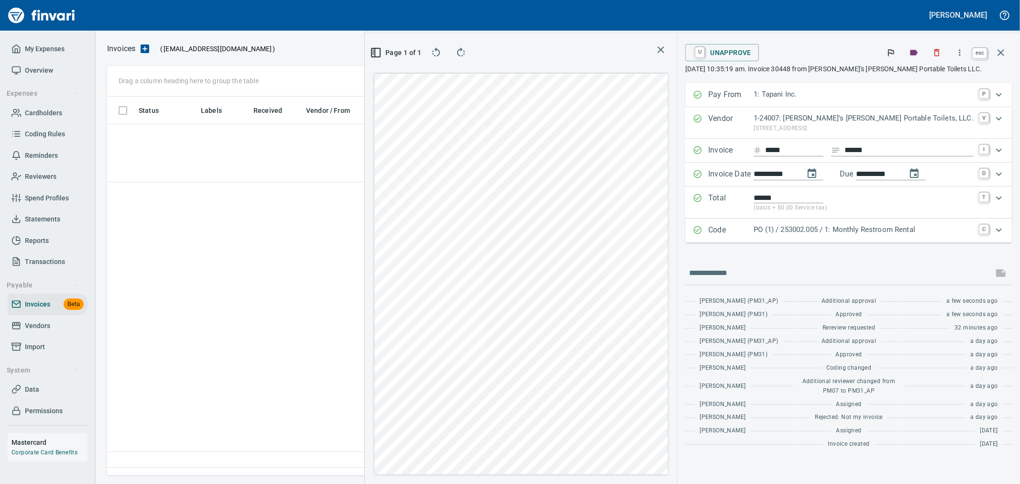
click at [1001, 54] on icon "button" at bounding box center [1000, 52] width 11 height 11
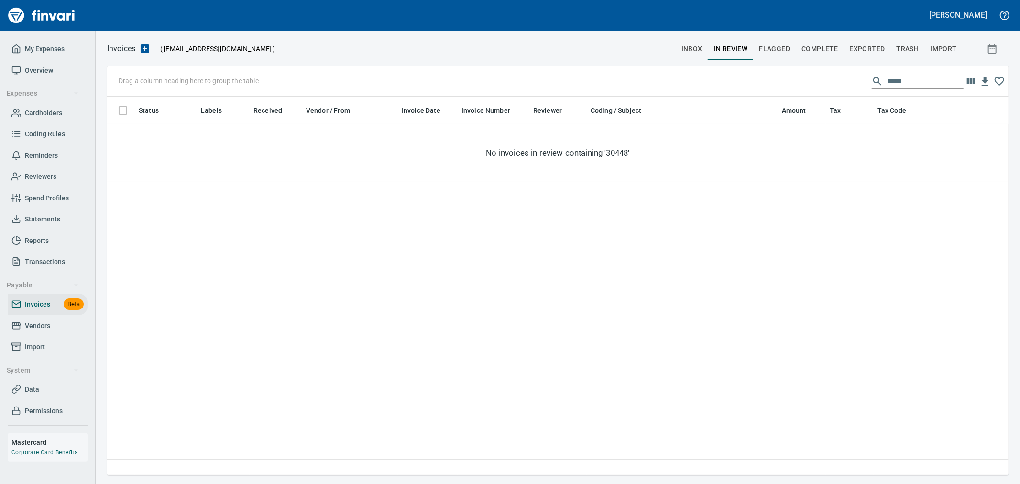
click at [910, 80] on input "*****" at bounding box center [925, 81] width 77 height 15
paste input "******"
type input "**********"
click at [696, 50] on span "inbox" at bounding box center [692, 49] width 21 height 12
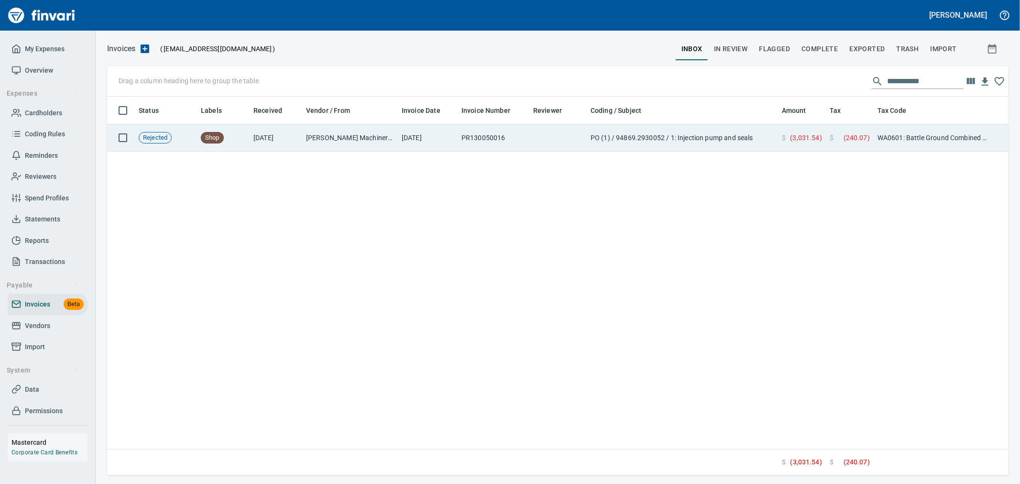
click at [766, 135] on td "PO (1) / 94869.2930052 / 1: Injection pump and seals" at bounding box center [682, 137] width 191 height 27
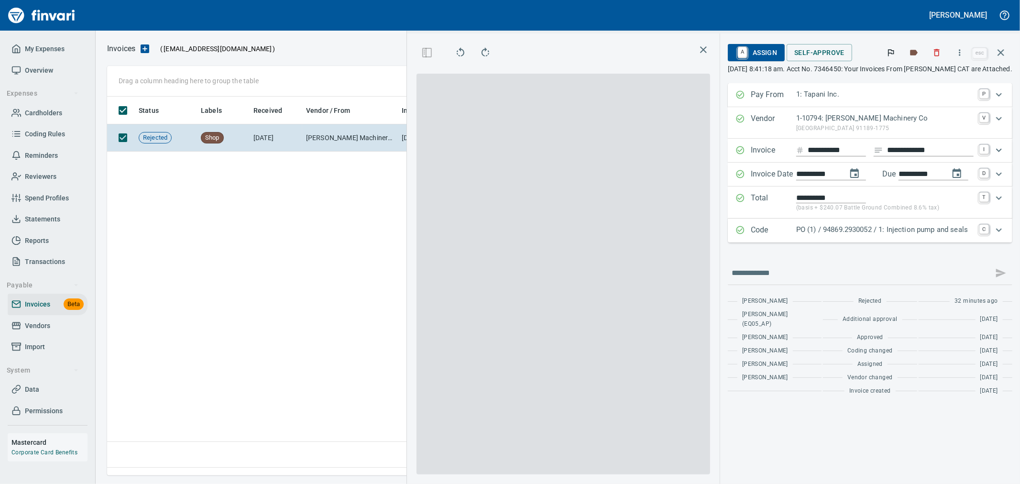
click at [832, 51] on span "Self-Approve" at bounding box center [819, 53] width 50 height 12
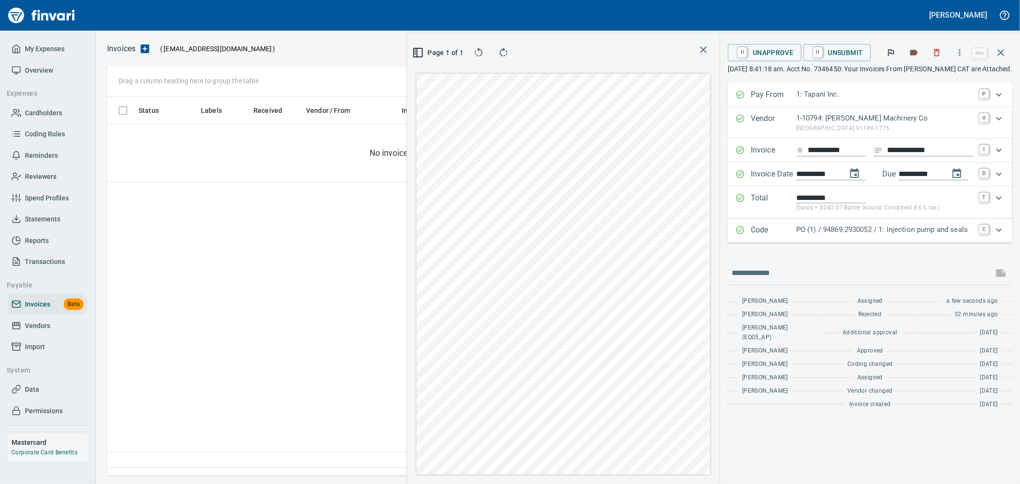
click at [1001, 45] on button "button" at bounding box center [1001, 52] width 23 height 23
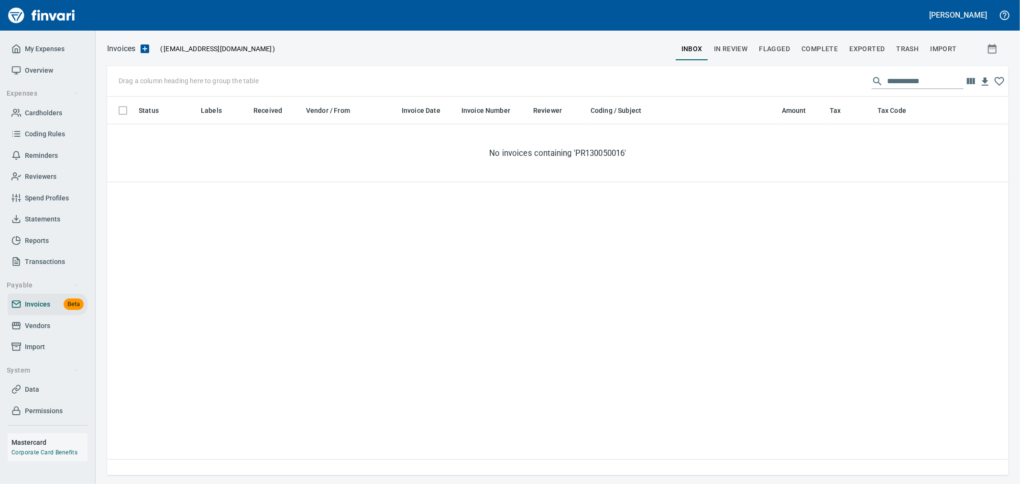
click at [744, 49] on span "In Review" at bounding box center [731, 49] width 34 height 12
click at [890, 80] on input "**********" at bounding box center [925, 81] width 77 height 15
paste input "text"
type input "********"
click at [688, 50] on span "inbox" at bounding box center [692, 49] width 21 height 12
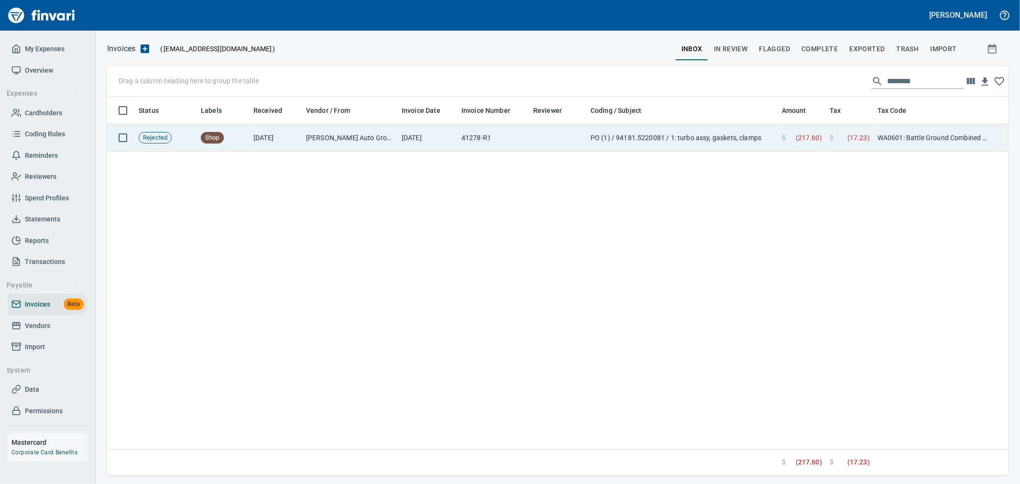
click at [764, 143] on td "PO (1) / 94181.5220081 / 1: turbo assy, gaskets, clamps" at bounding box center [682, 137] width 191 height 27
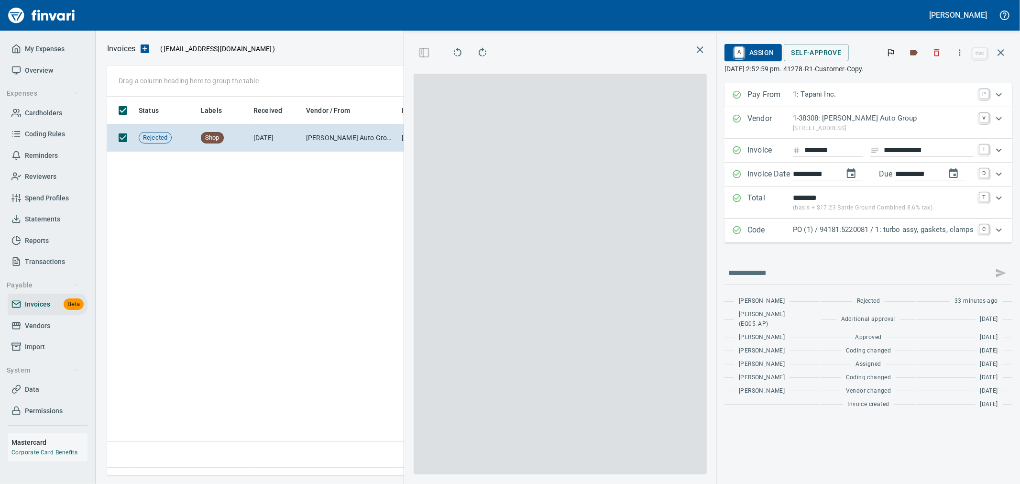
click at [808, 58] on span "Self-Approve" at bounding box center [817, 53] width 50 height 12
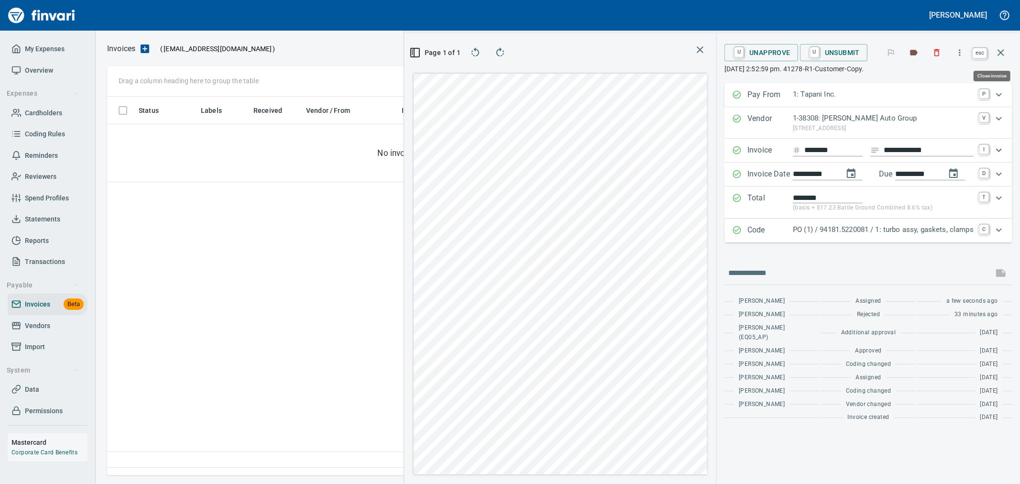
click at [1001, 51] on icon "button" at bounding box center [1000, 52] width 11 height 11
